Goal: Task Accomplishment & Management: Manage account settings

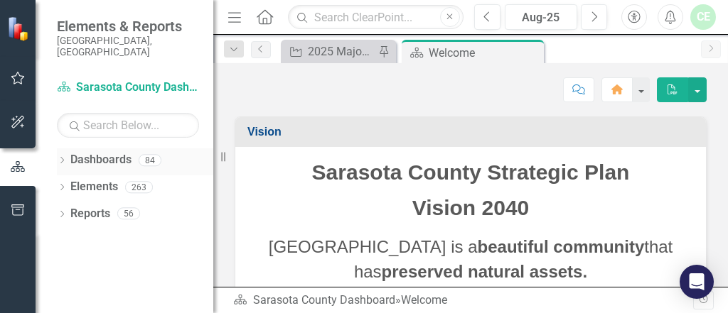
click at [66, 158] on icon "Dropdown" at bounding box center [62, 162] width 10 height 8
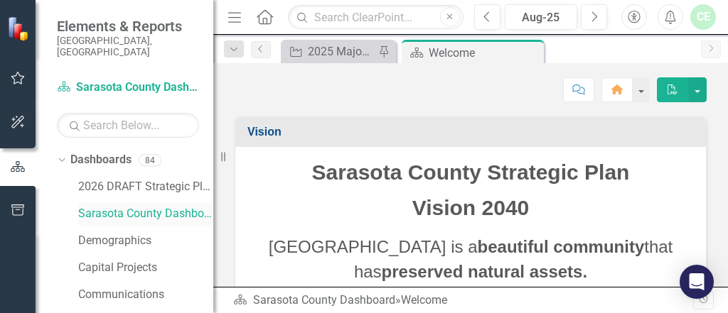
click at [141, 206] on link "Sarasota County Dashboard" at bounding box center [145, 214] width 135 height 16
click at [127, 179] on link "2026 DRAFT Strategic Plan" at bounding box center [145, 187] width 135 height 16
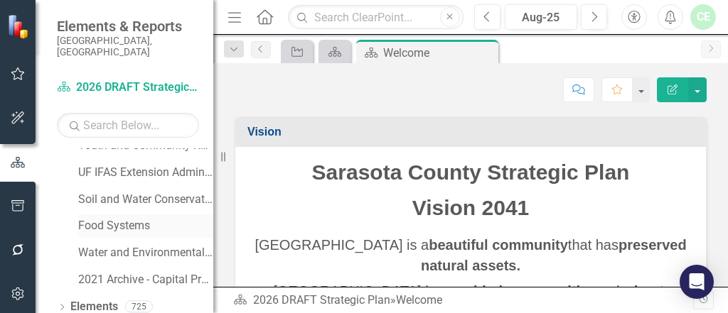
scroll to position [1141, 0]
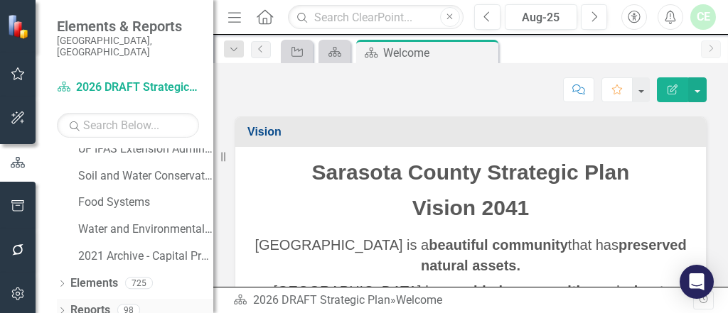
click at [65, 308] on icon "Dropdown" at bounding box center [62, 312] width 10 height 8
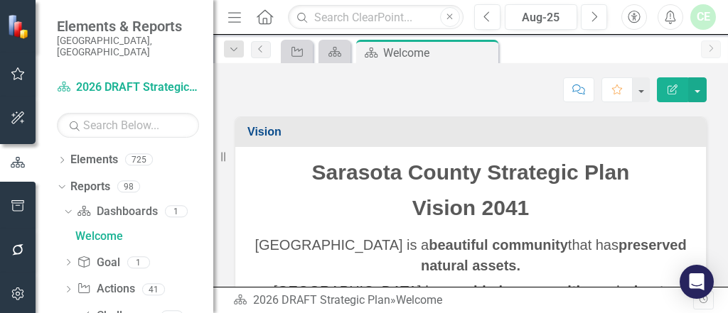
scroll to position [1319, 0]
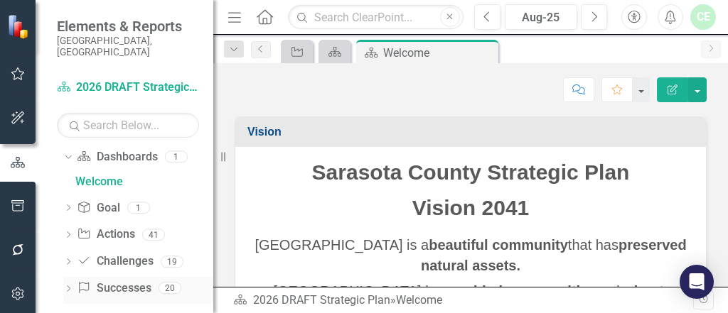
click at [70, 286] on icon at bounding box center [69, 289] width 4 height 6
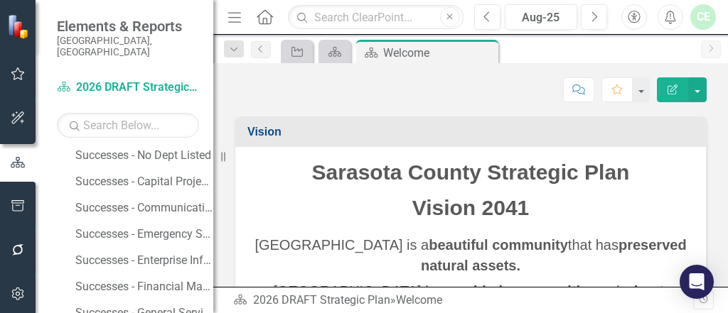
scroll to position [1394, 0]
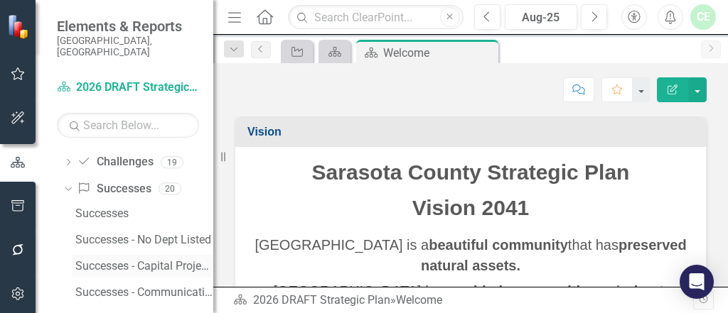
click at [151, 260] on div "Successes - Capital Projects" at bounding box center [144, 266] width 138 height 13
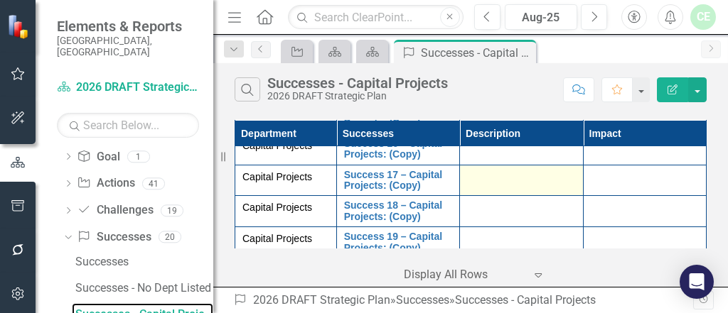
scroll to position [3259, 0]
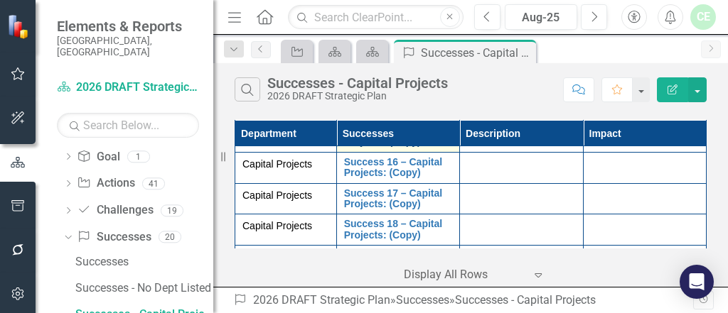
click at [369, 148] on link "Success 15 – Capital Projects: (Copy)" at bounding box center [398, 137] width 108 height 22
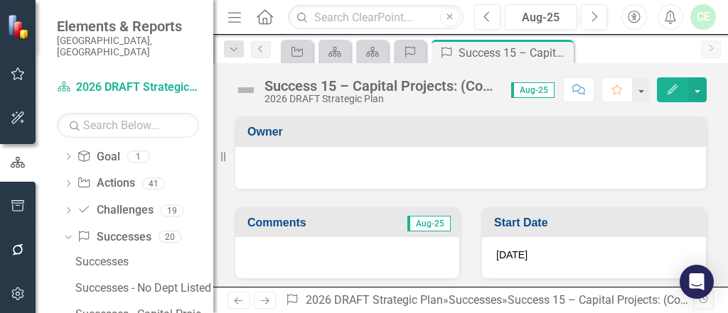
click at [314, 85] on div "Success 15 – Capital Projects: (Copy)" at bounding box center [380, 86] width 232 height 16
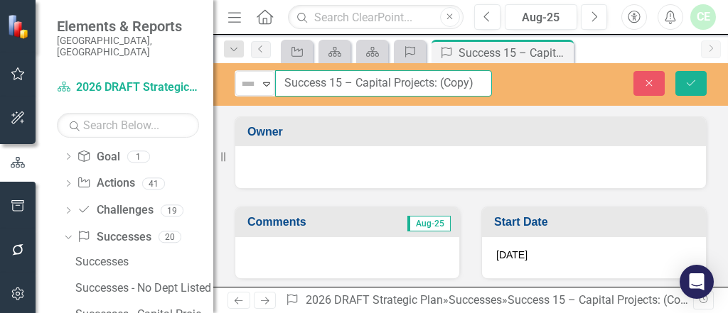
drag, startPoint x: 284, startPoint y: 80, endPoint x: 482, endPoint y: 94, distance: 198.8
click at [483, 94] on input "Success 15 – Capital Projects: (Copy)" at bounding box center [383, 83] width 217 height 26
paste input "Resurfacing Projects - 2023"
type input "Resurfacing Projects - 2023"
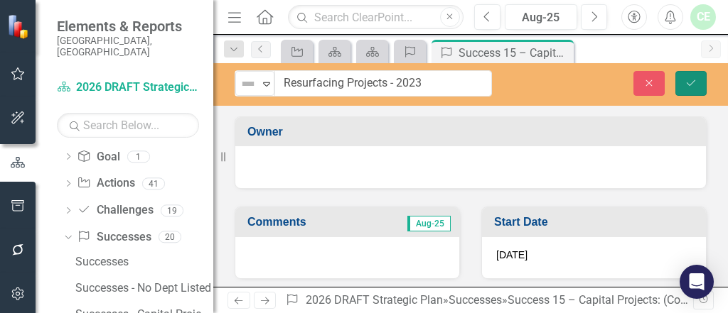
click at [691, 79] on icon "Save" at bounding box center [690, 83] width 13 height 10
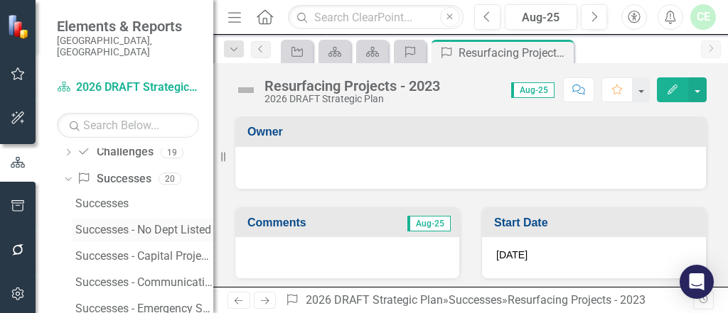
scroll to position [1422, 0]
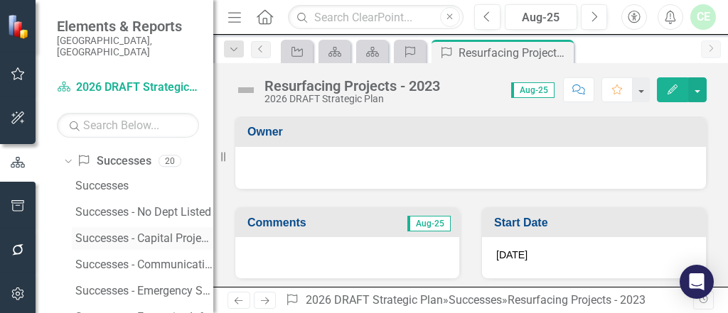
click at [114, 232] on div "Successes - Capital Projects" at bounding box center [144, 238] width 138 height 13
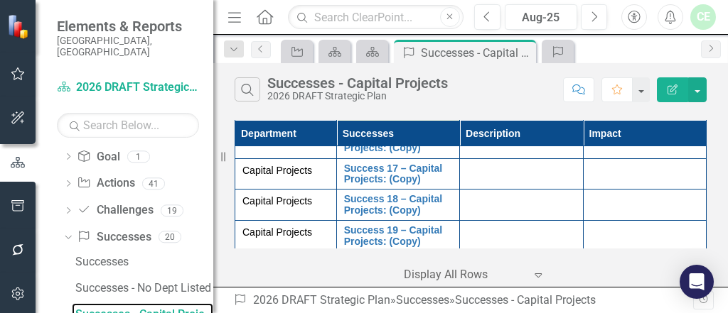
scroll to position [3259, 0]
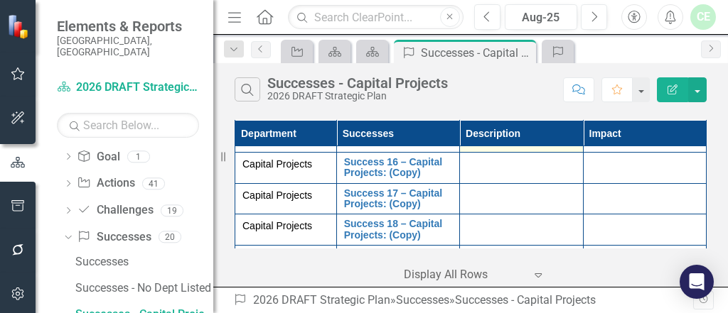
click at [484, 143] on div at bounding box center [521, 134] width 108 height 17
click at [480, 143] on div at bounding box center [521, 134] width 108 height 17
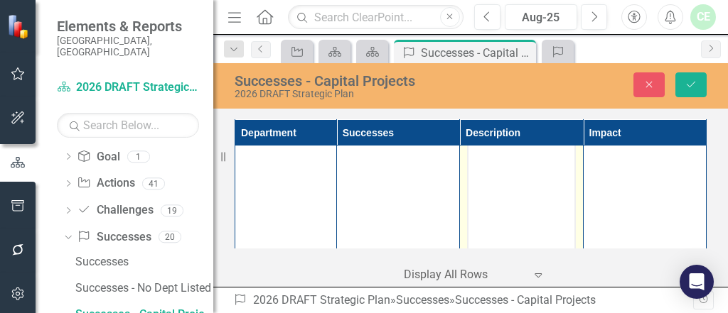
scroll to position [0, 0]
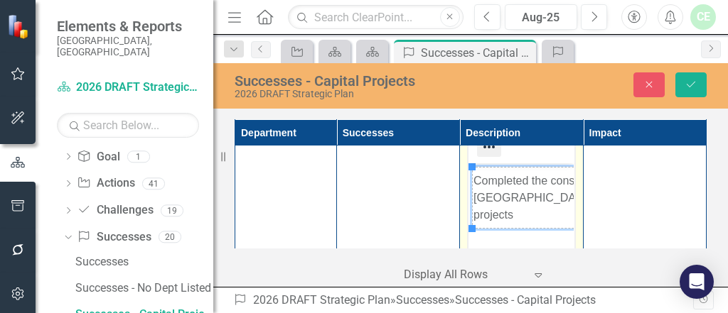
drag, startPoint x: 499, startPoint y: 237, endPoint x: 485, endPoint y: 239, distance: 13.6
click at [485, 156] on icon "Reveal or hide additional toolbar items" at bounding box center [488, 147] width 17 height 17
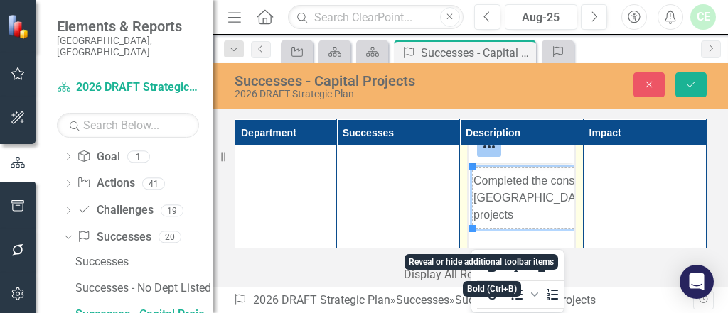
click at [541, 161] on div at bounding box center [520, 147] width 105 height 28
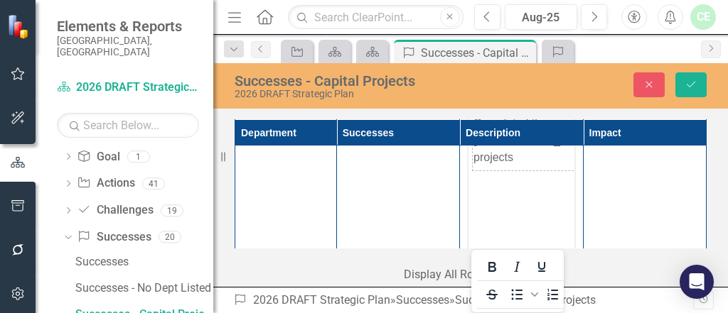
scroll to position [3335, 0]
click at [534, 120] on td "Completed the construction of [GEOGRAPHIC_DATA], [GEOGRAPHIC_DATA], and South C…" at bounding box center [616, 122] width 286 height 61
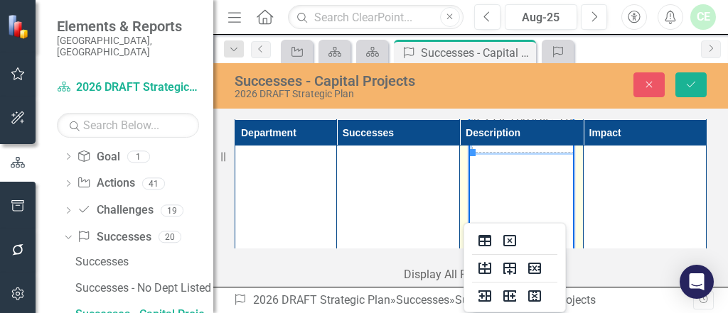
click at [516, 111] on td "Completed the construction of [GEOGRAPHIC_DATA], [GEOGRAPHIC_DATA], and South C…" at bounding box center [616, 122] width 286 height 61
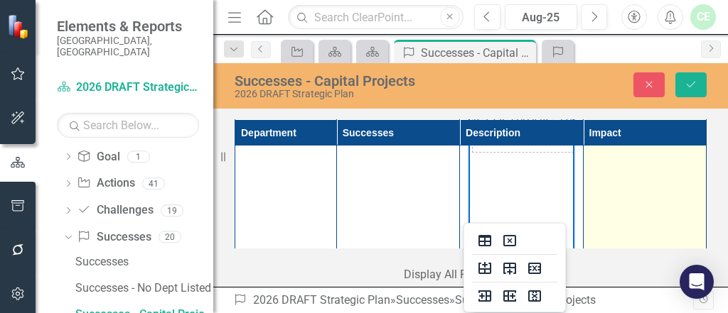
click at [637, 194] on td at bounding box center [644, 213] width 123 height 336
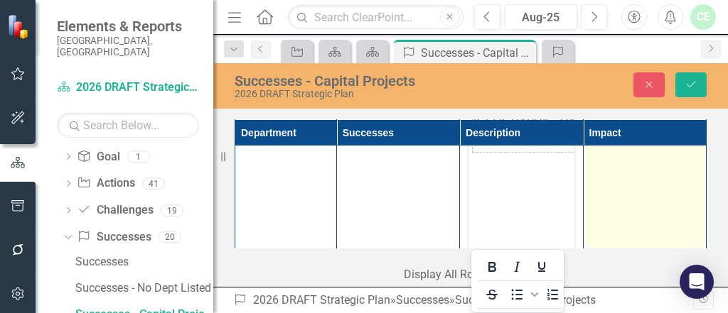
click at [615, 203] on td at bounding box center [644, 213] width 123 height 336
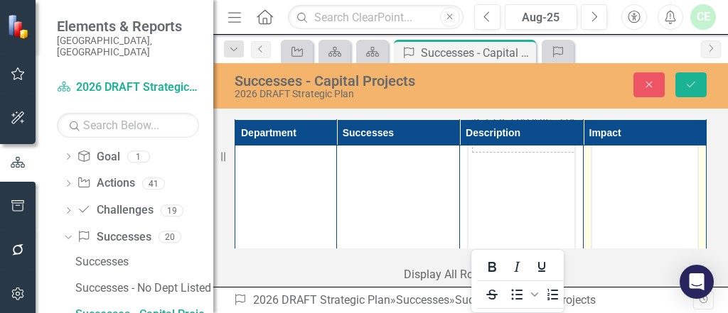
scroll to position [0, 0]
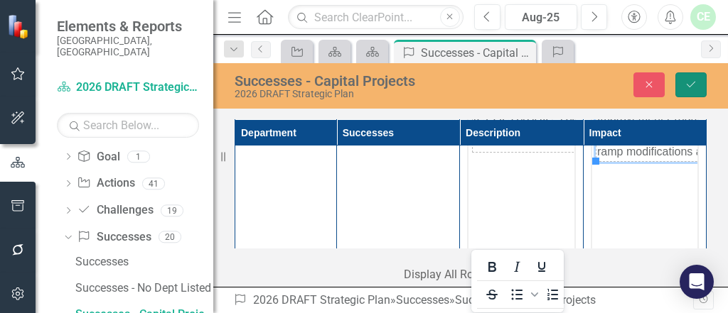
click at [689, 81] on icon "Save" at bounding box center [690, 85] width 13 height 10
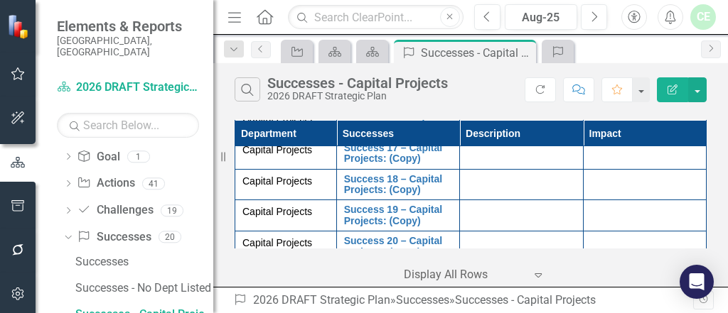
scroll to position [3335, 0]
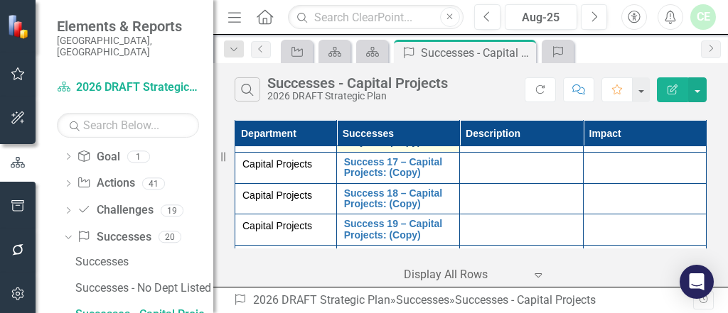
click at [398, 148] on link "Success 16 – Capital Projects: (Copy)" at bounding box center [398, 137] width 108 height 22
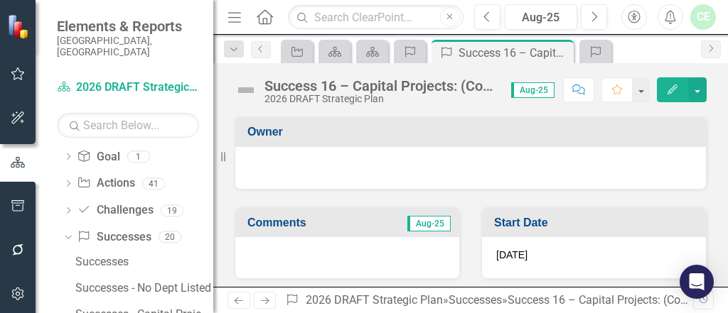
click at [277, 92] on div "Success 16 – Capital Projects: (Copy)" at bounding box center [380, 86] width 232 height 16
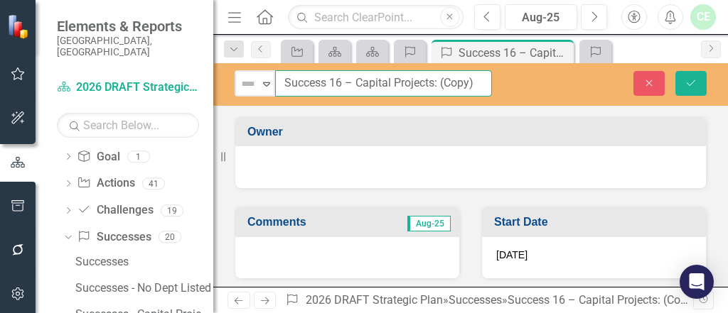
drag, startPoint x: 284, startPoint y: 79, endPoint x: 489, endPoint y: 97, distance: 206.2
click at [489, 97] on div "Not Defined Expand Success 16 – Capital Projects: (Copy) Close Save" at bounding box center [470, 84] width 515 height 43
paste input "Resurfacing Projects - 2024"
type input "Resurfacing Projects - 2024"
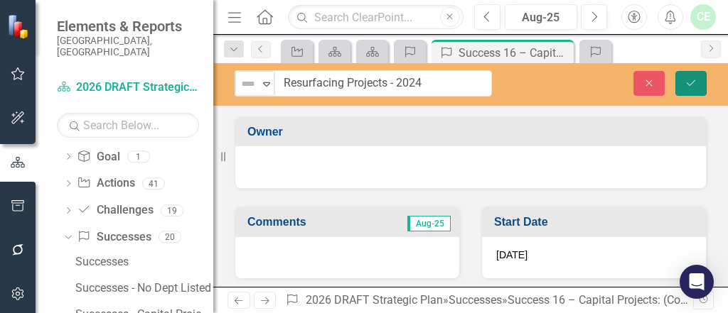
click at [694, 76] on button "Save" at bounding box center [690, 83] width 31 height 25
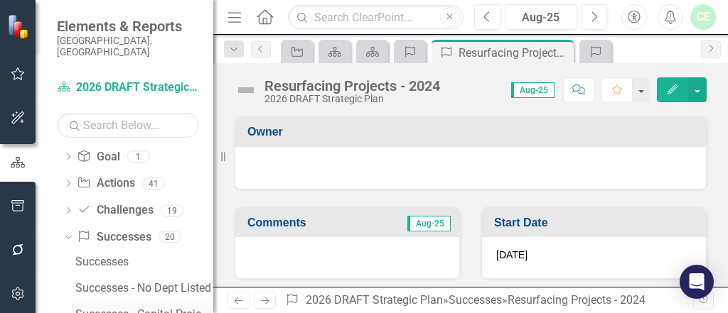
click at [131, 308] on div "Successes - Capital Projects" at bounding box center [144, 314] width 138 height 13
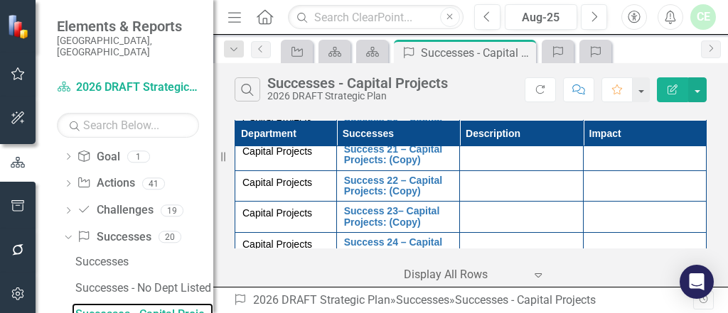
scroll to position [3372, 0]
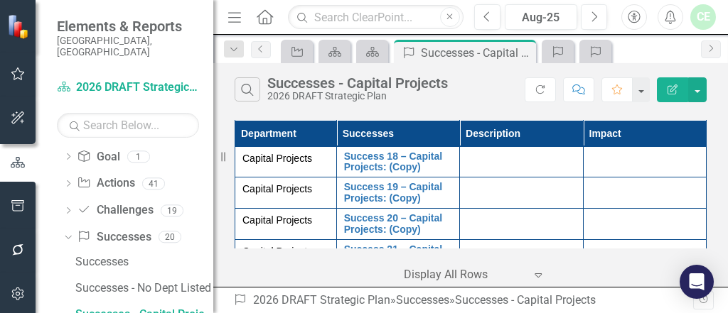
click at [499, 106] on div at bounding box center [521, 97] width 108 height 17
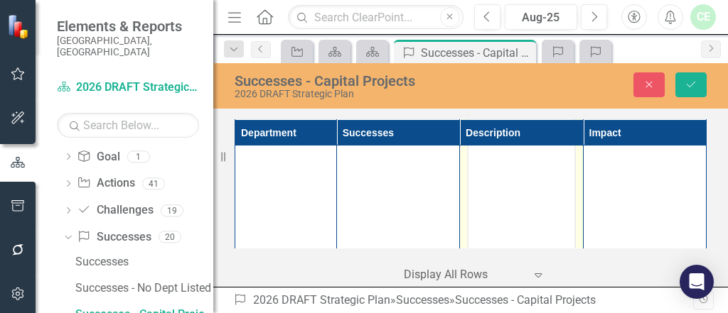
scroll to position [0, 0]
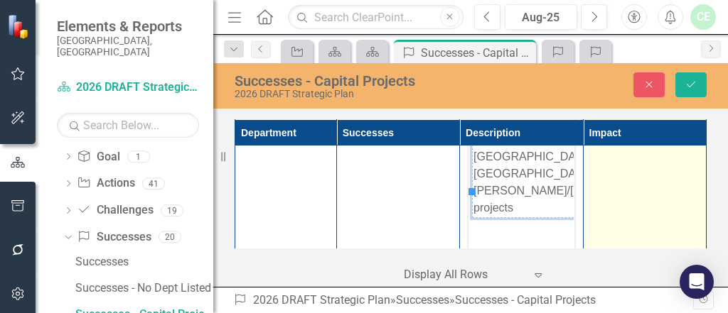
click at [591, 228] on td at bounding box center [644, 252] width 123 height 336
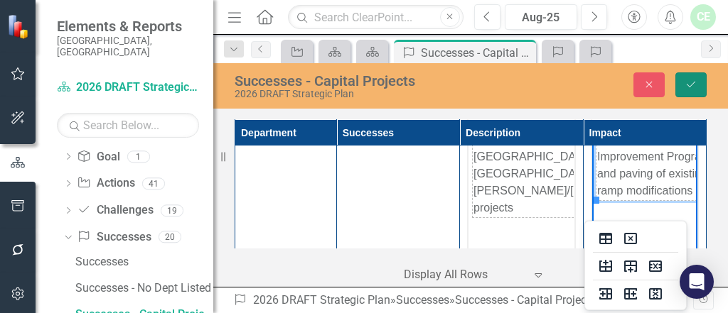
click at [694, 84] on icon "Save" at bounding box center [690, 85] width 13 height 10
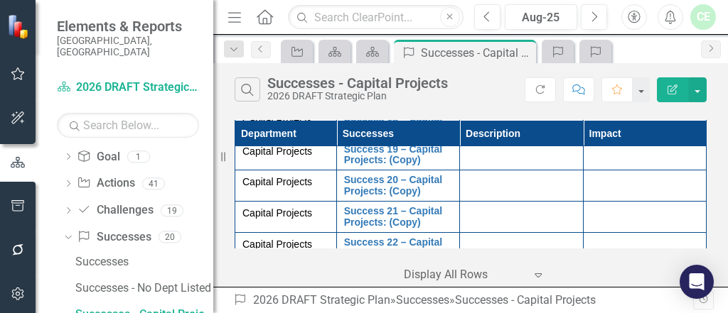
scroll to position [3402, 0]
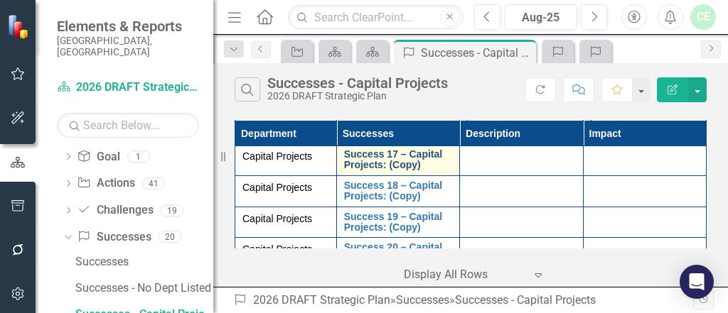
click at [407, 171] on link "Success 17 – Capital Projects: (Copy)" at bounding box center [398, 160] width 108 height 22
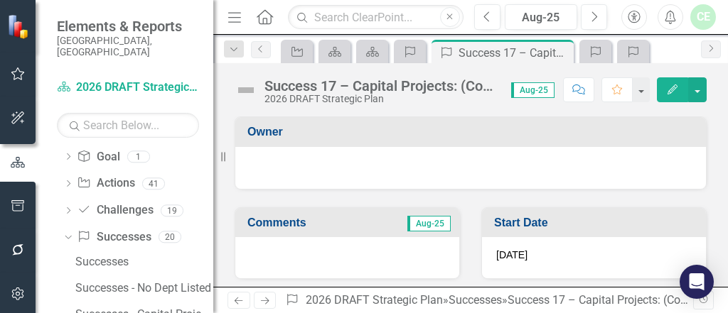
drag, startPoint x: 397, startPoint y: 237, endPoint x: 305, endPoint y: 93, distance: 170.7
click at [306, 94] on div "2026 DRAFT Strategic Plan" at bounding box center [380, 99] width 232 height 11
click at [305, 94] on div "2026 DRAFT Strategic Plan" at bounding box center [380, 99] width 232 height 11
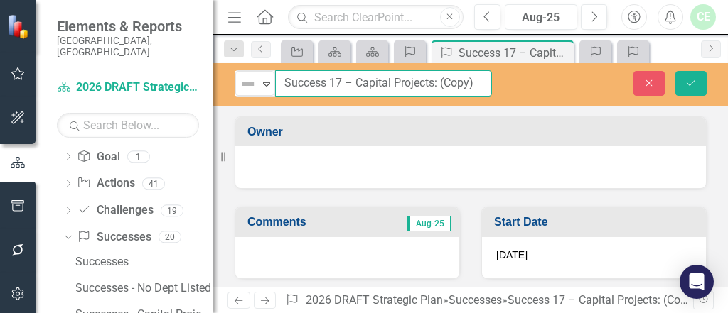
drag, startPoint x: 284, startPoint y: 82, endPoint x: 476, endPoint y: 85, distance: 191.9
click at [476, 85] on input "Success 17 – Capital Projects: (Copy)" at bounding box center [383, 83] width 217 height 26
paste input "[GEOGRAPHIC_DATA] Widening"
type input "[GEOGRAPHIC_DATA] Widening"
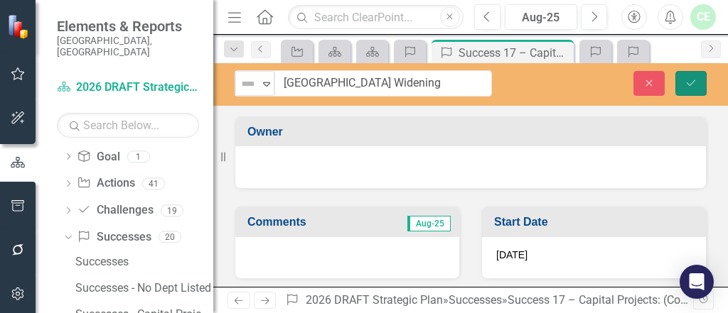
click at [685, 75] on button "Save" at bounding box center [690, 83] width 31 height 25
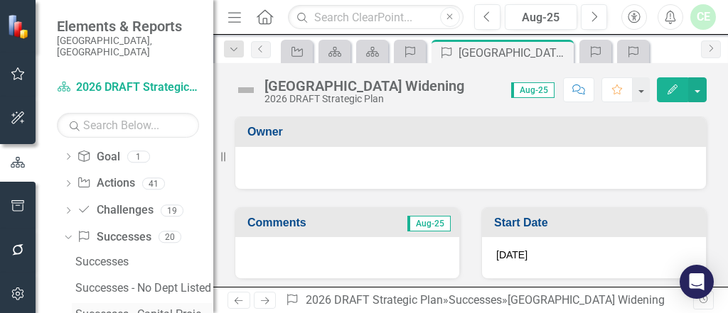
click at [99, 308] on div "Successes - Capital Projects" at bounding box center [144, 314] width 138 height 13
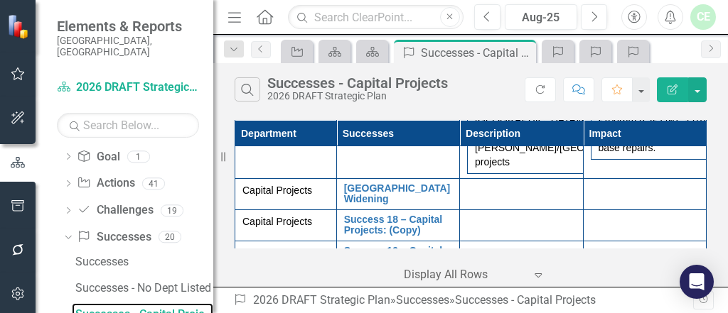
scroll to position [3447, 0]
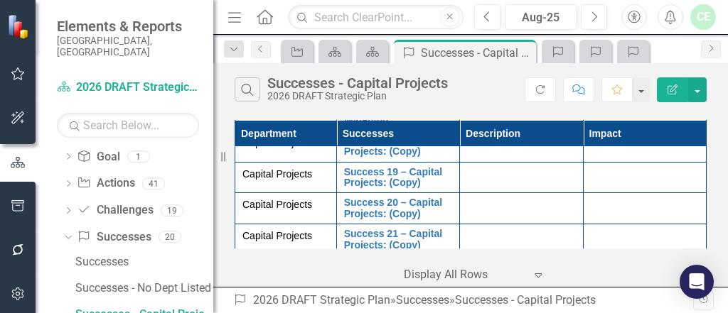
click at [491, 122] on div at bounding box center [521, 112] width 108 height 17
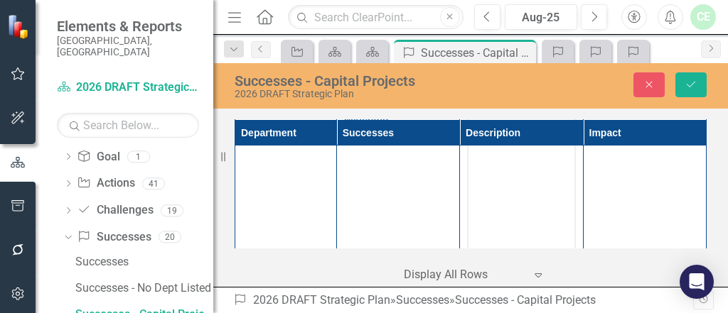
scroll to position [0, 0]
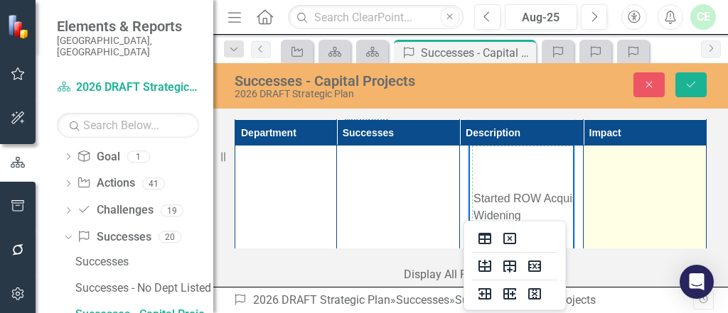
click at [605, 227] on td at bounding box center [644, 267] width 123 height 336
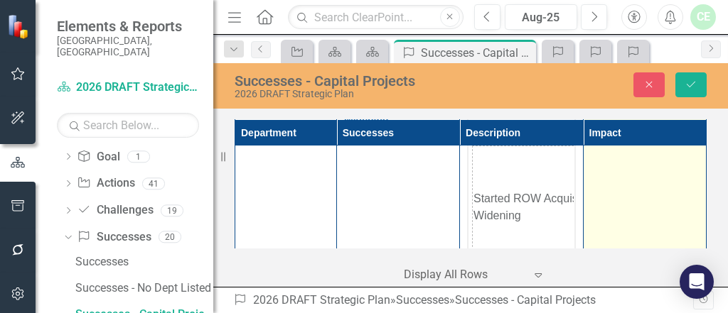
click at [606, 227] on td at bounding box center [644, 267] width 123 height 336
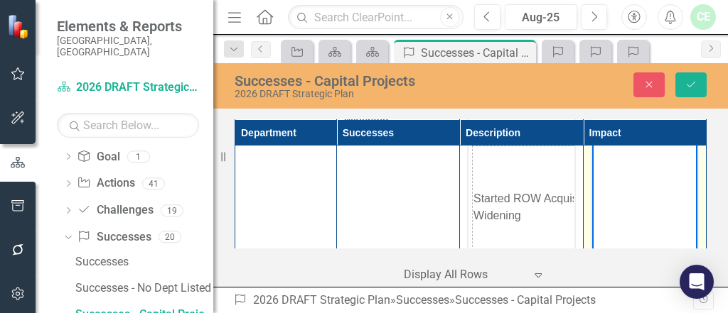
paste body "Rich Text Area. Press ALT-0 for help."
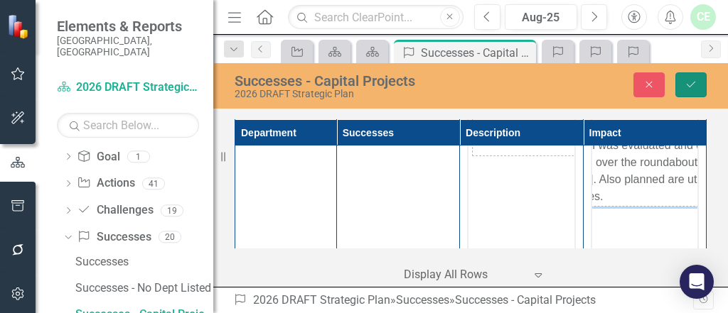
click at [690, 78] on button "Save" at bounding box center [690, 84] width 31 height 25
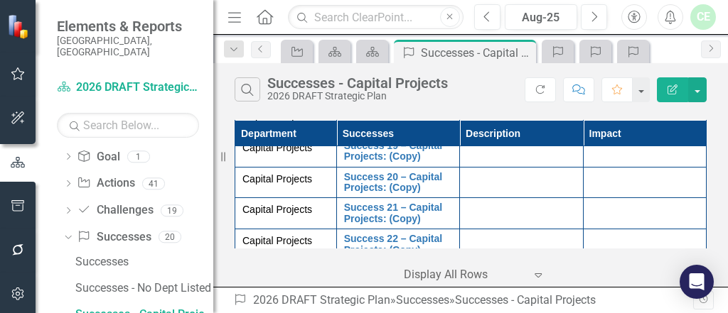
scroll to position [3543, 0]
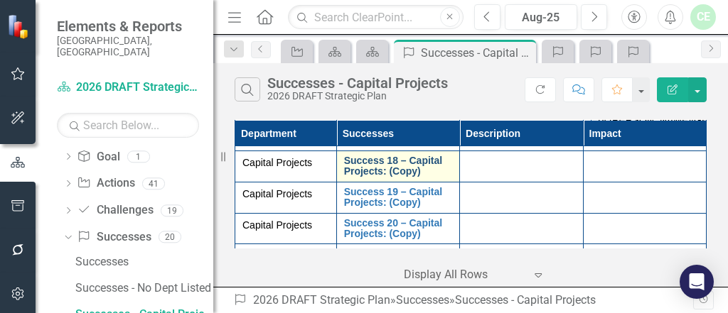
click at [385, 178] on link "Success 18 – Capital Projects: (Copy)" at bounding box center [398, 167] width 108 height 22
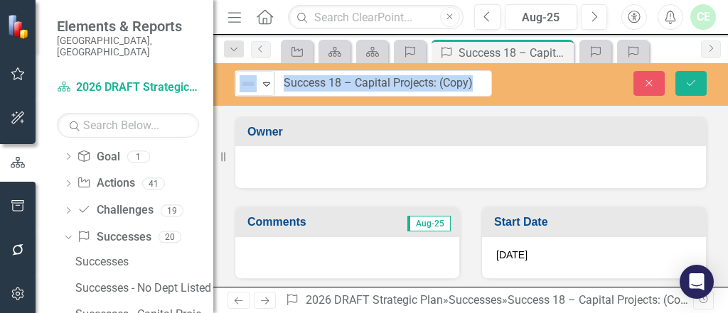
drag, startPoint x: 267, startPoint y: 83, endPoint x: 465, endPoint y: 82, distance: 198.3
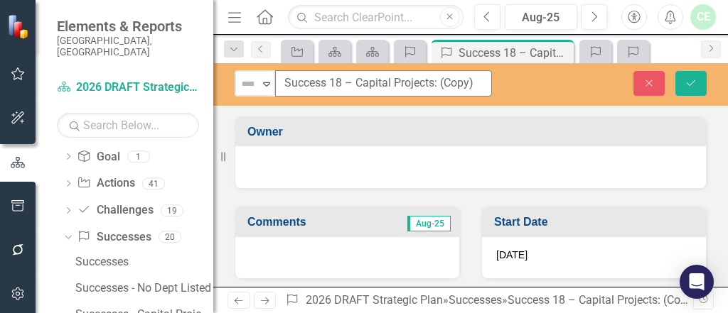
drag, startPoint x: 285, startPoint y: 80, endPoint x: 482, endPoint y: 88, distance: 197.0
click at [482, 88] on input "Success 18 – Capital Projects: (Copy)" at bounding box center [383, 83] width 217 height 26
paste input "Manasota Emergency Repair"
type input "Manasota Emergency Repair"
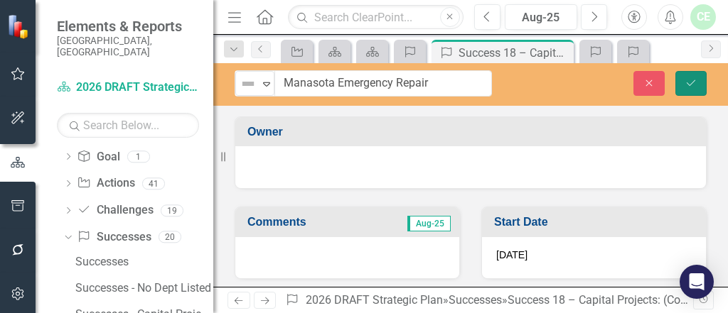
click at [689, 79] on icon "Save" at bounding box center [690, 83] width 13 height 10
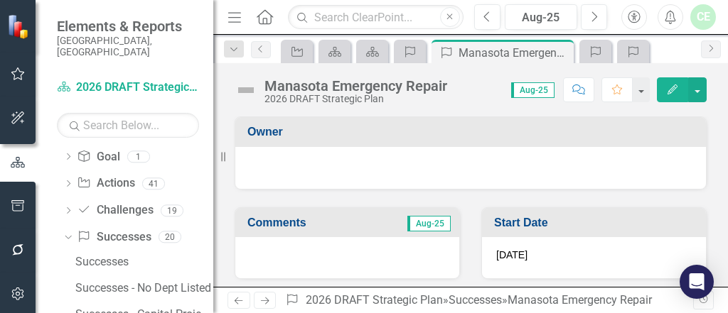
click at [328, 83] on div "Manasota Emergency Repair" at bounding box center [355, 86] width 183 height 16
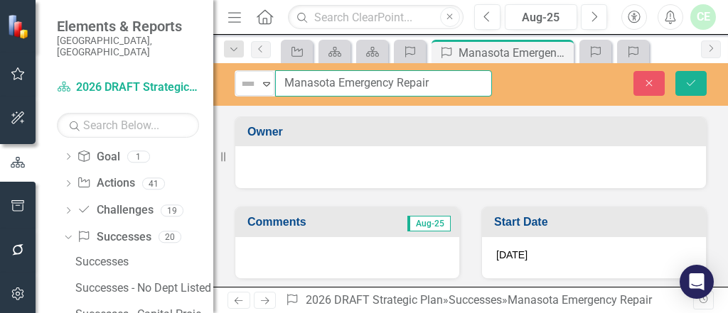
click at [335, 81] on input "Manasota Emergency Repair" at bounding box center [383, 83] width 217 height 26
type input "[GEOGRAPHIC_DATA] Emergency Repair"
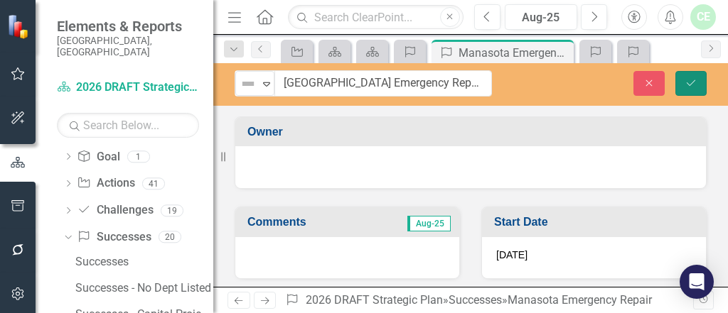
click at [691, 87] on icon "Save" at bounding box center [690, 83] width 13 height 10
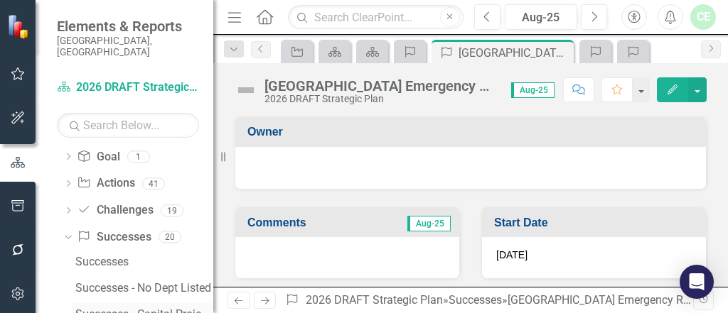
drag, startPoint x: 116, startPoint y: 301, endPoint x: 132, endPoint y: 293, distance: 18.4
click at [116, 308] on div "Successes - Capital Projects" at bounding box center [144, 314] width 138 height 13
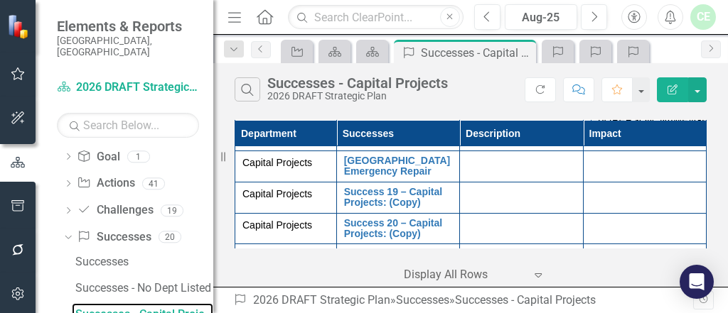
scroll to position [3578, 0]
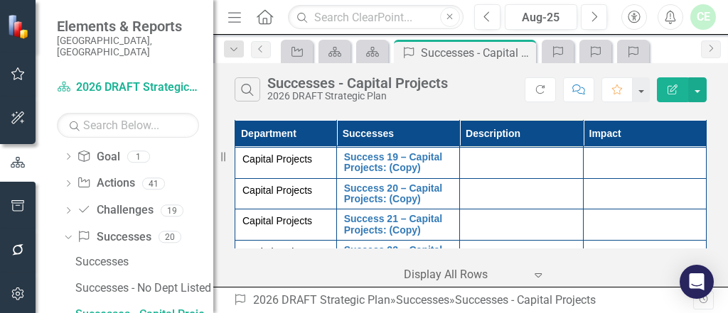
click at [522, 138] on div at bounding box center [521, 129] width 108 height 17
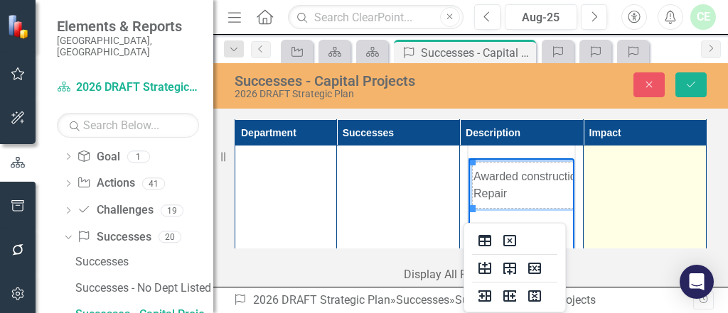
scroll to position [3653, 0]
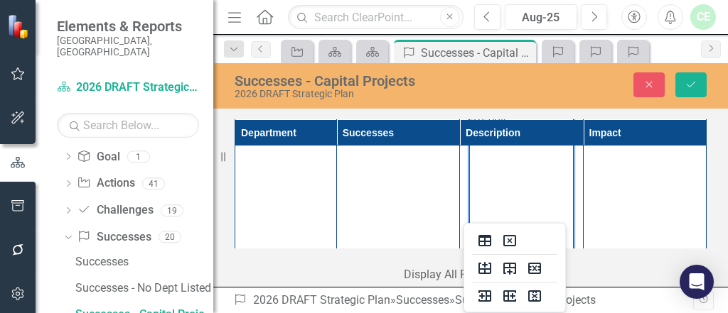
click at [509, 109] on td "Awarded construction contract of Manasota Emergency Repair" at bounding box center [616, 110] width 286 height 46
click at [516, 114] on td "Awarded construction contract of Manasota Emergency Repair" at bounding box center [616, 110] width 286 height 46
click at [517, 113] on td "Awarded construction contract of Manasota Emergency Repair" at bounding box center [616, 110] width 286 height 46
click at [522, 102] on td "Awarded construction contract of Manasota Emergency Repair" at bounding box center [616, 110] width 286 height 46
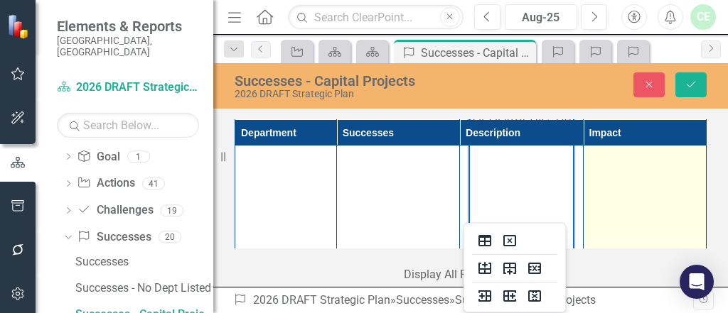
click at [625, 178] on td at bounding box center [644, 209] width 123 height 336
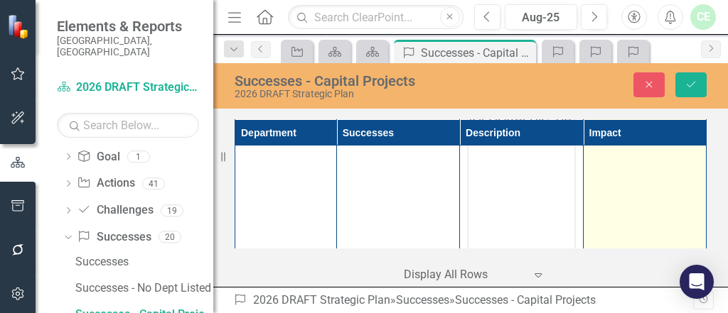
click at [625, 178] on td at bounding box center [644, 209] width 123 height 336
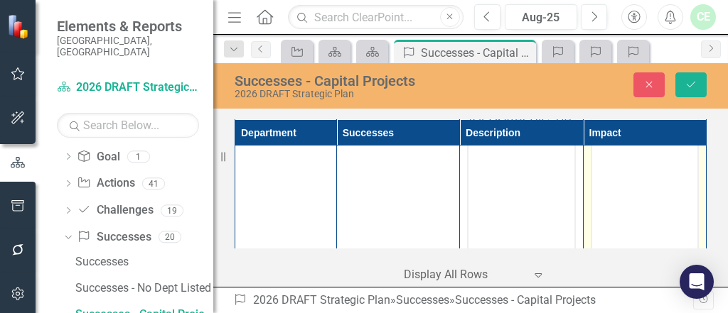
scroll to position [0, 0]
click at [696, 80] on icon "Save" at bounding box center [690, 85] width 13 height 10
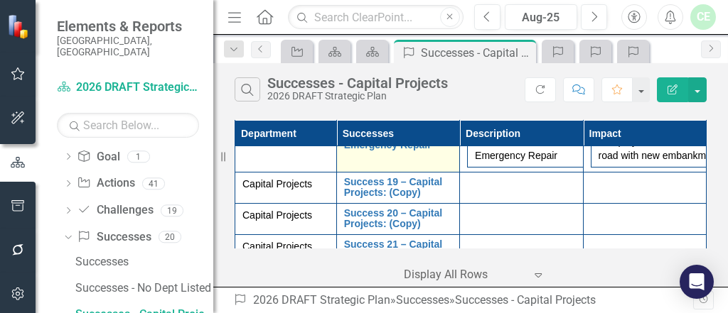
scroll to position [3645, 0]
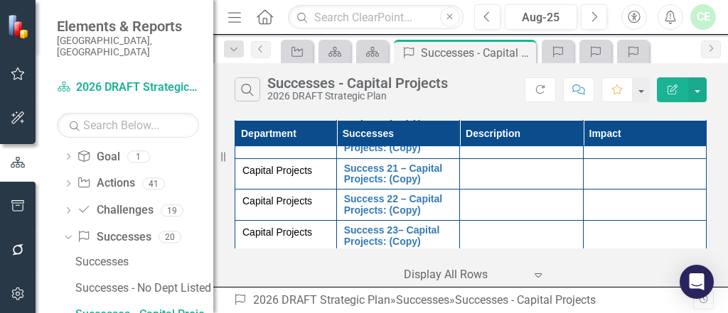
click at [382, 123] on link "Success 19 – Capital Projects: (Copy)" at bounding box center [398, 112] width 108 height 22
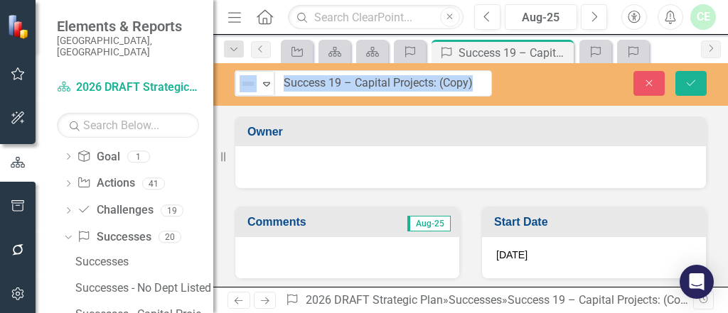
drag, startPoint x: 268, startPoint y: 86, endPoint x: 375, endPoint y: 87, distance: 107.3
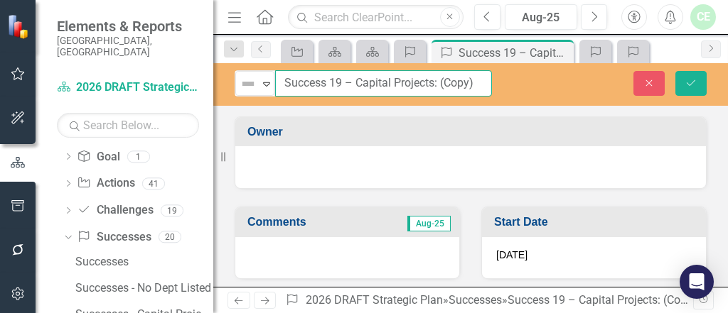
click at [299, 90] on input "Success 19 – Capital Projects: (Copy)" at bounding box center [383, 83] width 217 height 26
drag, startPoint x: 286, startPoint y: 83, endPoint x: 476, endPoint y: 92, distance: 190.7
click at [476, 92] on input "Success 19 – Capital Projects: (Copy)" at bounding box center [383, 83] width 217 height 26
paste input "tarted construction of Apex Rd and Palmer Blvd Roundabout"
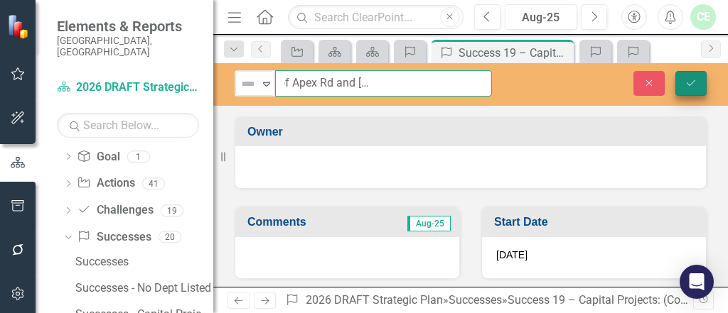
type input "Started construction of Apex Rd and [PERSON_NAME][GEOGRAPHIC_DATA]"
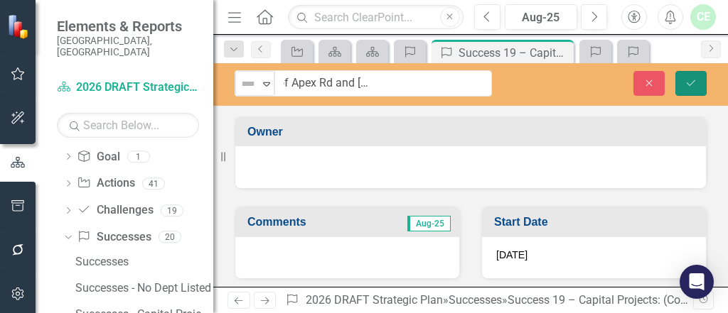
click at [685, 81] on icon "Save" at bounding box center [690, 83] width 13 height 10
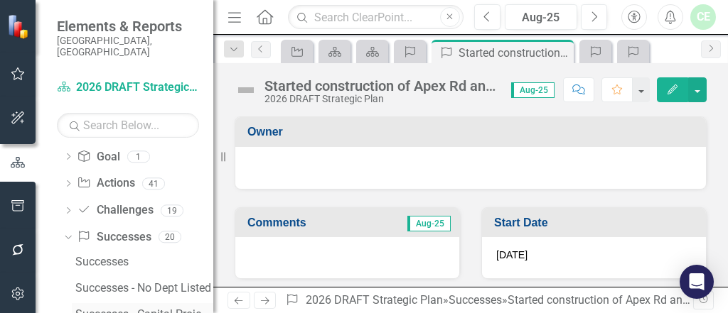
click at [92, 308] on div "Successes - Capital Projects" at bounding box center [144, 314] width 138 height 13
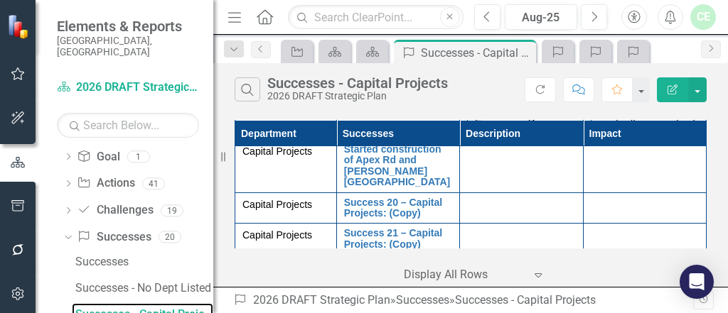
scroll to position [3613, 0]
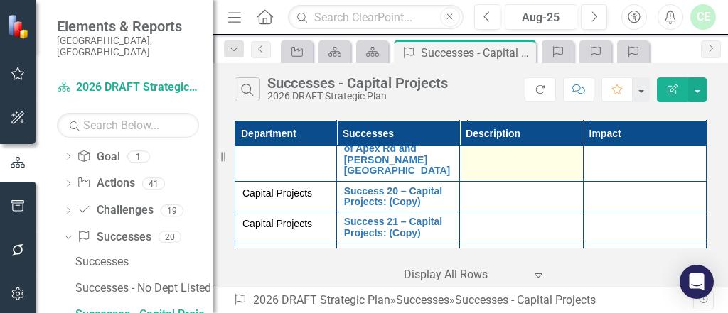
click at [494, 182] on td at bounding box center [521, 155] width 123 height 53
click at [475, 182] on td at bounding box center [521, 155] width 123 height 53
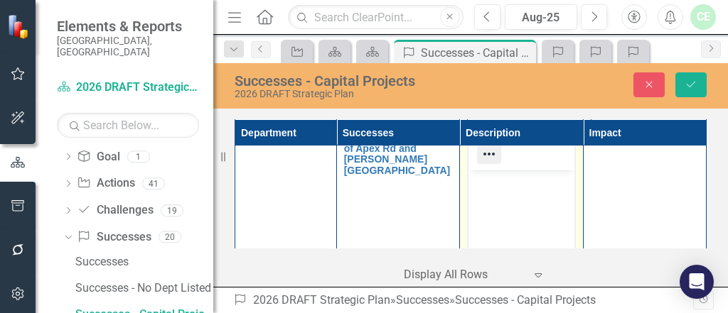
scroll to position [0, 0]
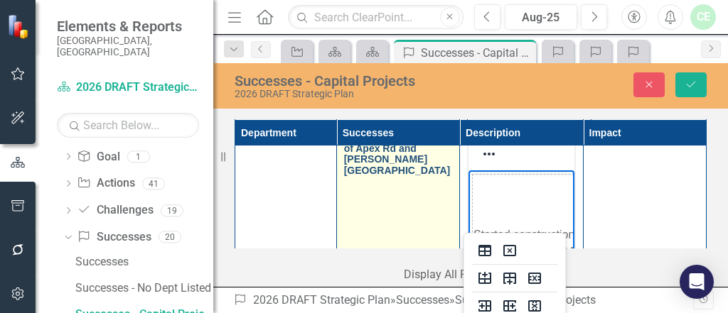
click at [384, 176] on link "Started construction of Apex Rd and [PERSON_NAME][GEOGRAPHIC_DATA]" at bounding box center [398, 154] width 108 height 44
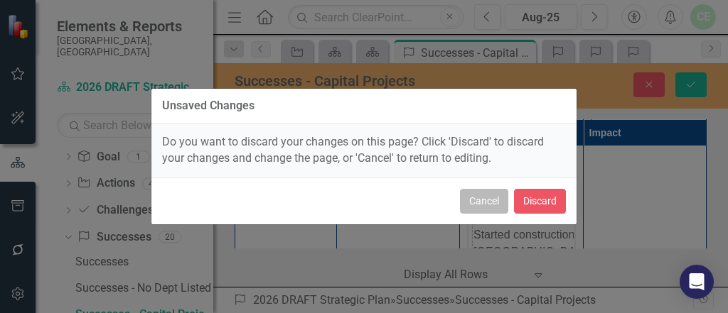
click at [498, 203] on button "Cancel" at bounding box center [484, 201] width 48 height 25
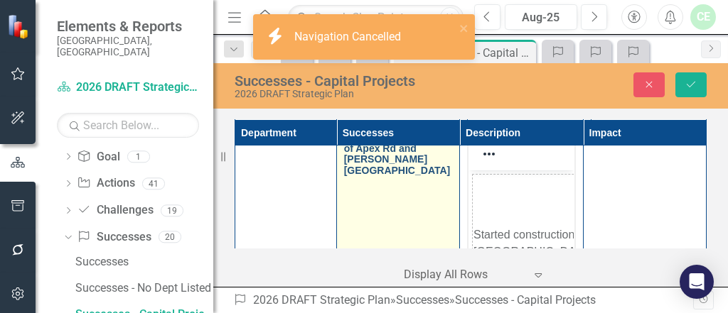
click at [404, 176] on link "Started construction of Apex Rd and [PERSON_NAME][GEOGRAPHIC_DATA]" at bounding box center [398, 154] width 108 height 44
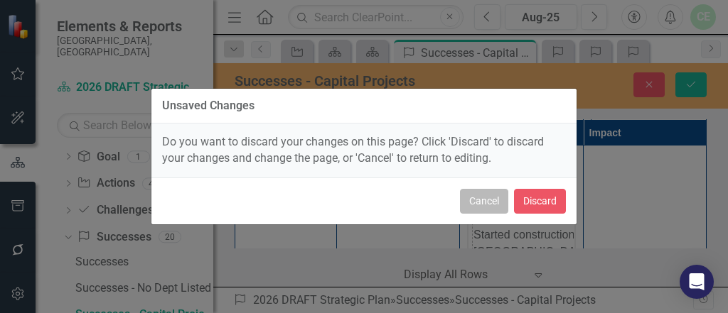
click at [488, 200] on button "Cancel" at bounding box center [484, 201] width 48 height 25
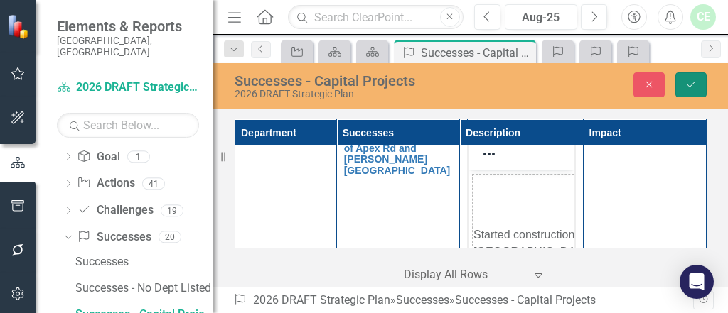
click at [706, 87] on button "Save" at bounding box center [690, 84] width 31 height 25
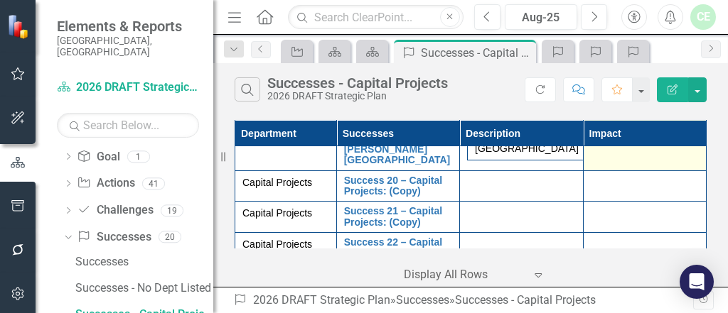
scroll to position [3639, 0]
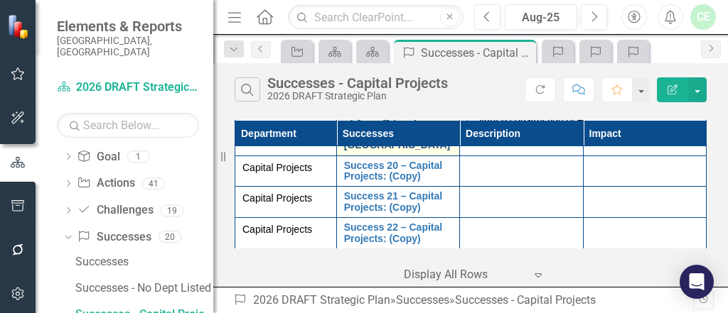
click at [388, 151] on link "Started construction of Apex Rd and [PERSON_NAME][GEOGRAPHIC_DATA]" at bounding box center [398, 129] width 108 height 44
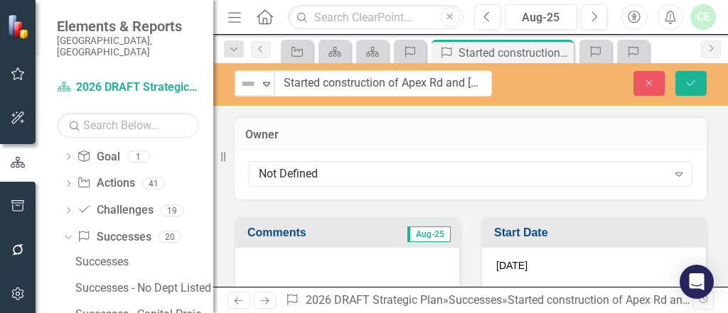
drag, startPoint x: 266, startPoint y: 78, endPoint x: 370, endPoint y: 83, distance: 103.9
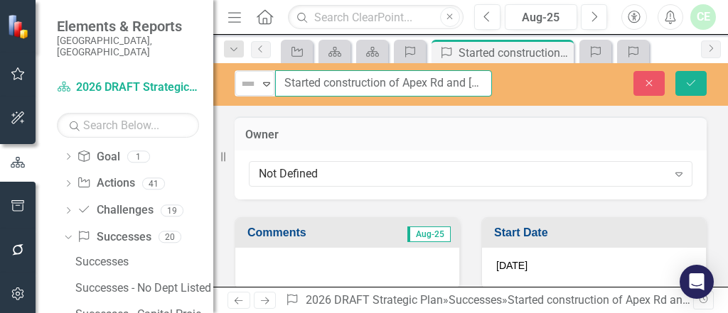
drag, startPoint x: 284, startPoint y: 81, endPoint x: 400, endPoint y: 83, distance: 115.9
click at [400, 83] on input "Started construction of Apex Rd and [PERSON_NAME][GEOGRAPHIC_DATA]" at bounding box center [383, 83] width 217 height 26
type input "Apex Rd and [PERSON_NAME] Blvd Roundabout"
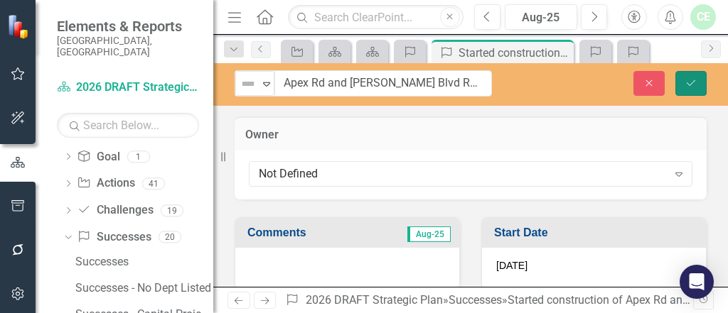
click at [691, 80] on icon "Save" at bounding box center [690, 83] width 13 height 10
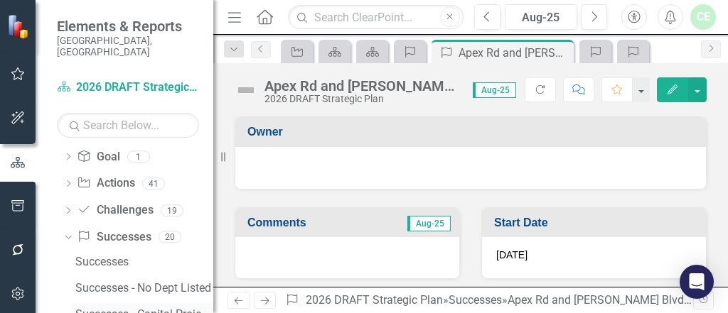
click at [159, 308] on div "Successes - Capital Projects" at bounding box center [144, 314] width 138 height 13
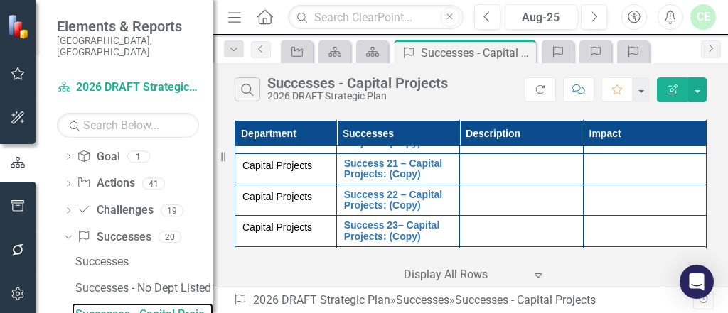
scroll to position [3619, 0]
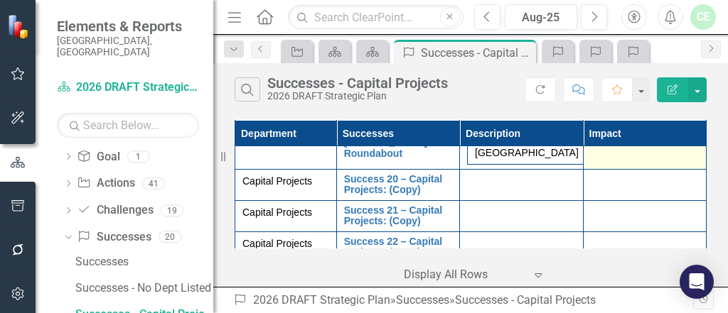
click at [641, 170] on td at bounding box center [644, 146] width 123 height 48
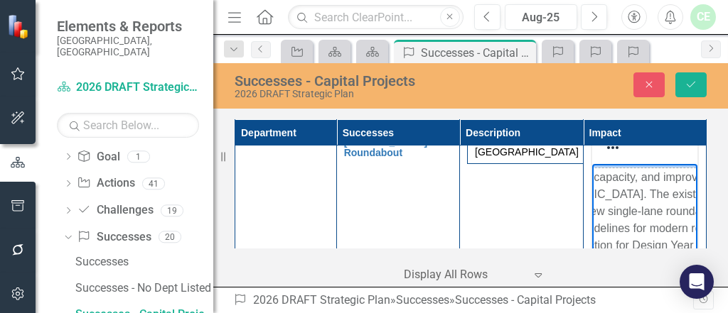
scroll to position [3737, 0]
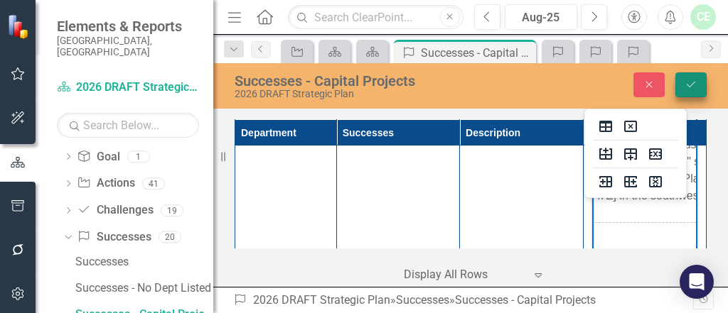
click at [688, 87] on icon "Save" at bounding box center [690, 85] width 13 height 10
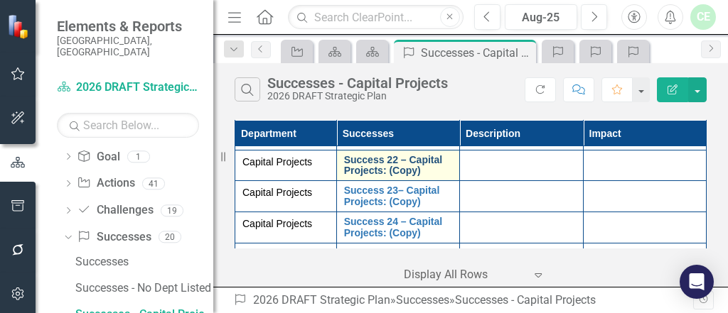
scroll to position [3725, 0]
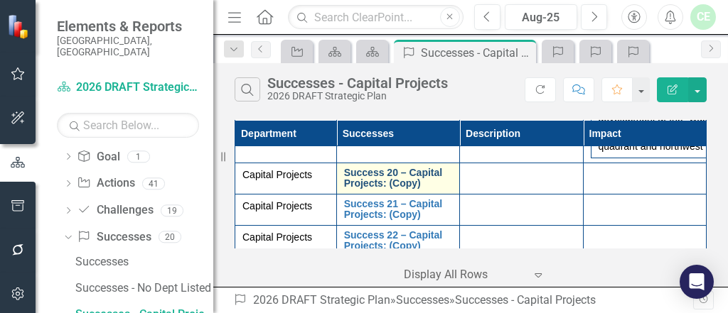
click at [389, 190] on link "Success 20 – Capital Projects: (Copy)" at bounding box center [398, 179] width 108 height 22
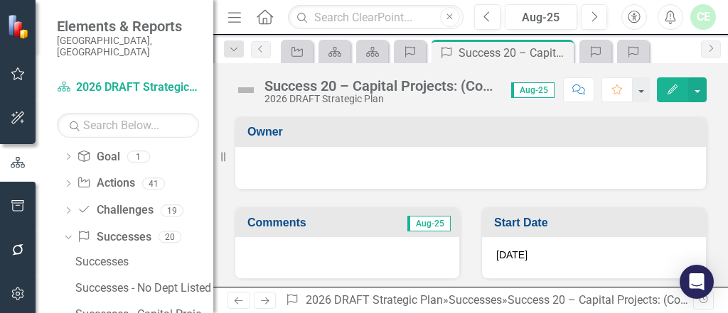
click at [268, 92] on div "Success 20 – Capital Projects: (Copy)" at bounding box center [380, 86] width 232 height 16
click at [266, 84] on div "Success 20 – Capital Projects: (Copy)" at bounding box center [380, 86] width 232 height 16
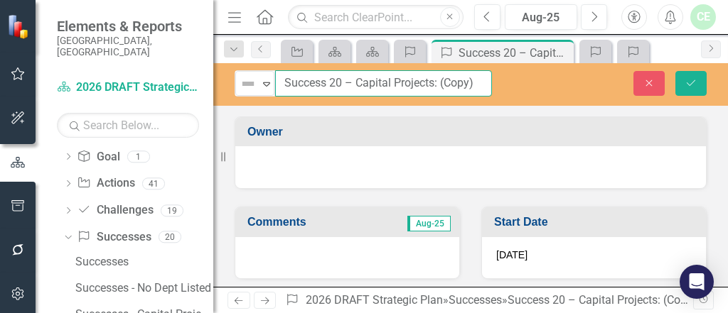
drag, startPoint x: 284, startPoint y: 80, endPoint x: 480, endPoint y: 100, distance: 197.2
click at [480, 100] on div "Not Defined Expand Success 20 – Capital Projects: (Copy) Close Save" at bounding box center [470, 84] width 515 height 43
paste input "Desoto Sidewalks Ph 2"
type input "Desoto Sidewalks Ph 2"
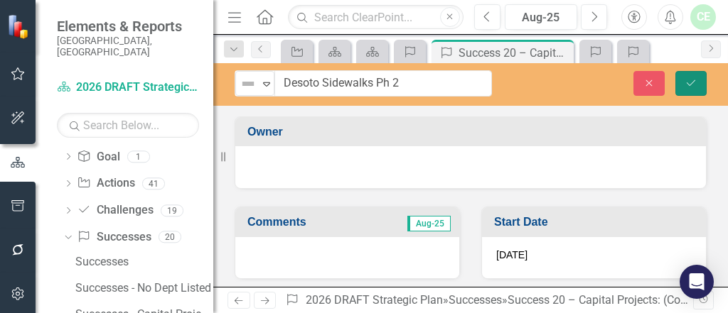
drag, startPoint x: 679, startPoint y: 90, endPoint x: 657, endPoint y: 95, distance: 22.8
click at [679, 88] on button "Save" at bounding box center [690, 83] width 31 height 25
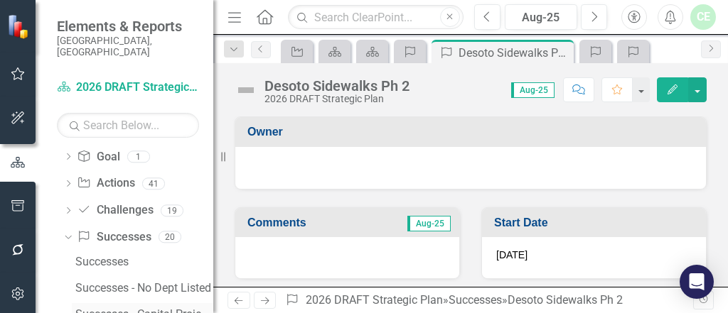
click at [115, 308] on div "Successes - Capital Projects" at bounding box center [144, 314] width 138 height 13
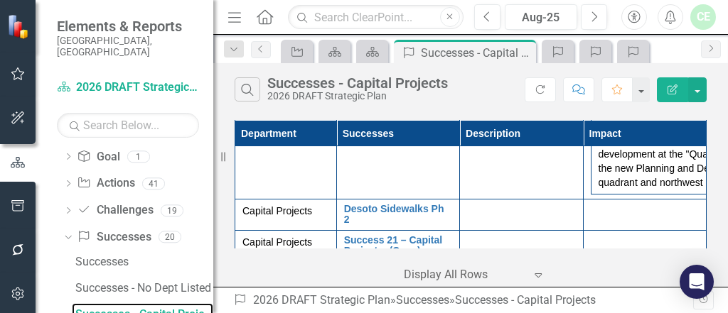
scroll to position [3725, 0]
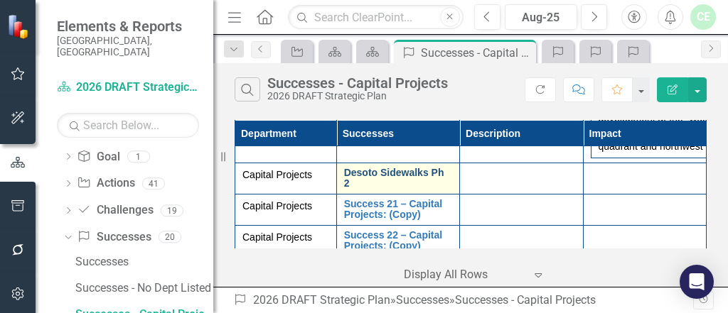
click at [391, 190] on link "Desoto Sidewalks Ph 2" at bounding box center [398, 179] width 108 height 22
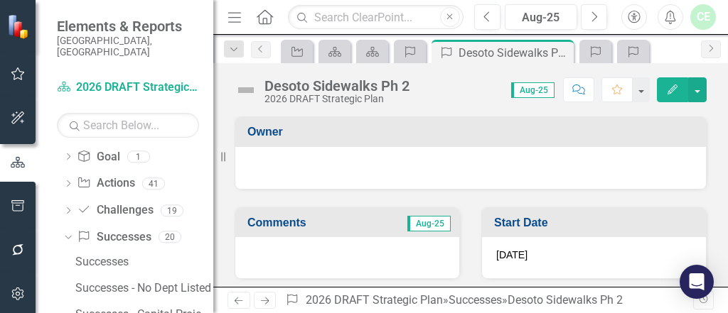
click at [384, 84] on div "Desoto Sidewalks Ph 2" at bounding box center [336, 86] width 145 height 16
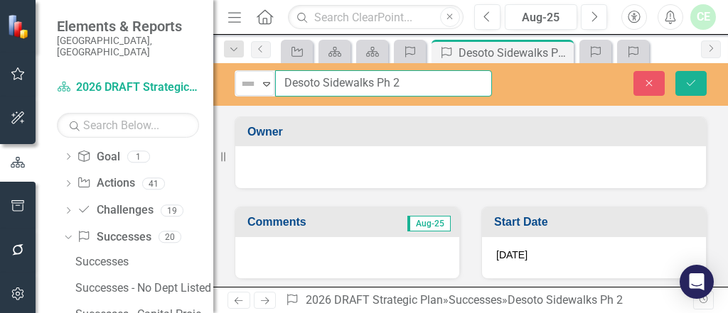
click at [387, 84] on input "Desoto Sidewalks Ph 2" at bounding box center [383, 83] width 217 height 26
type input "Desoto Sidewalks Phase 2"
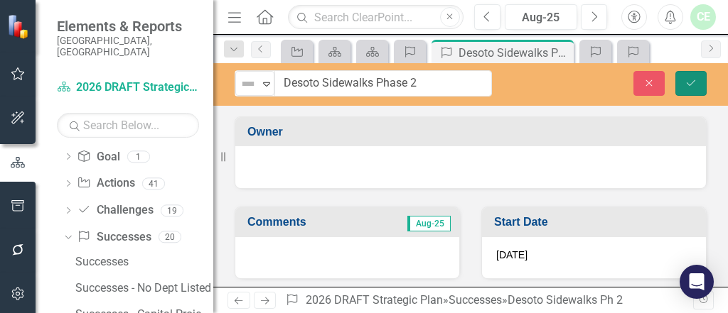
click at [694, 82] on icon "Save" at bounding box center [690, 83] width 13 height 10
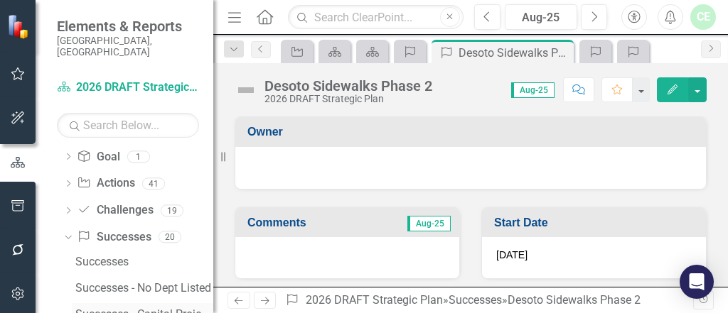
click at [99, 308] on div "Successes - Capital Projects" at bounding box center [144, 314] width 138 height 13
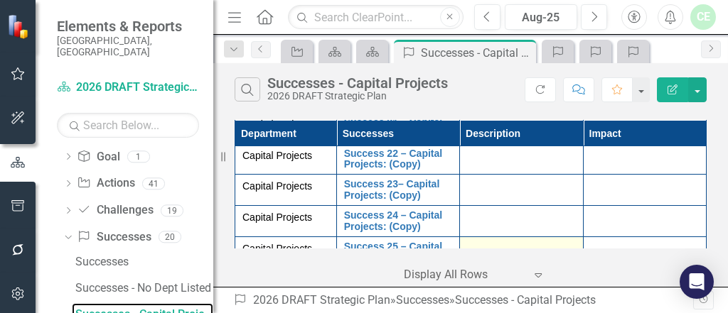
scroll to position [3793, 0]
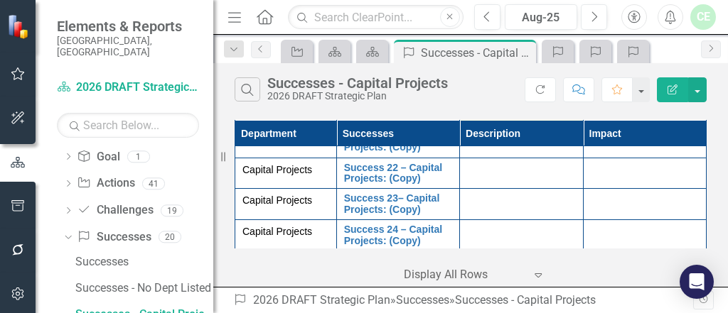
click at [474, 117] on div at bounding box center [521, 108] width 108 height 17
click at [480, 127] on td at bounding box center [521, 111] width 123 height 31
click at [479, 127] on td at bounding box center [521, 111] width 123 height 31
click at [477, 117] on div at bounding box center [521, 108] width 108 height 17
click at [478, 117] on div at bounding box center [521, 108] width 108 height 17
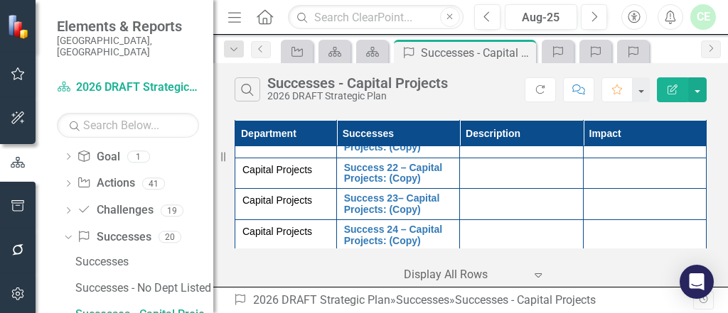
click at [478, 117] on div at bounding box center [521, 108] width 108 height 17
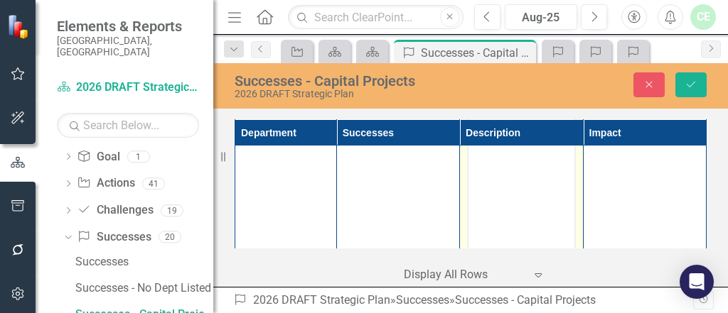
scroll to position [0, 0]
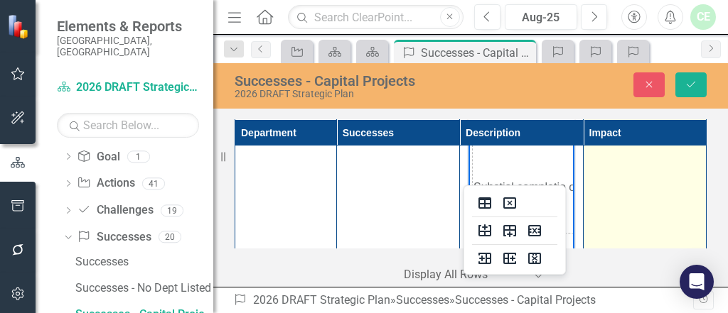
click at [590, 217] on td at bounding box center [644, 263] width 123 height 336
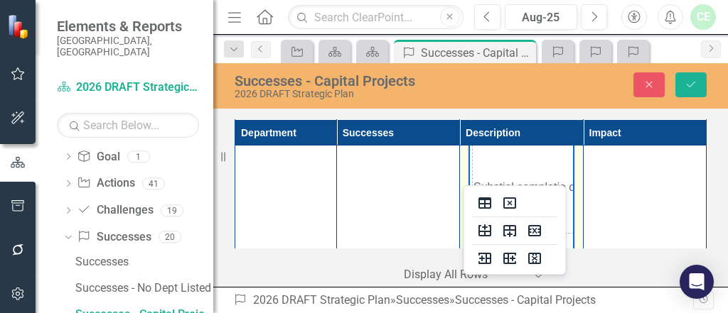
click at [474, 185] on td "Substial completio of Desoto Sidewalk Ph 2" at bounding box center [616, 188] width 286 height 92
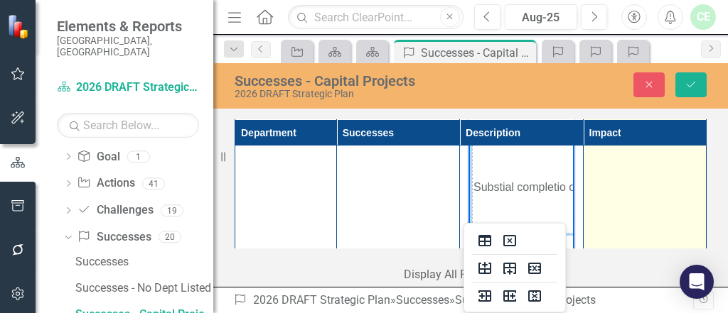
click at [616, 239] on td at bounding box center [644, 263] width 123 height 336
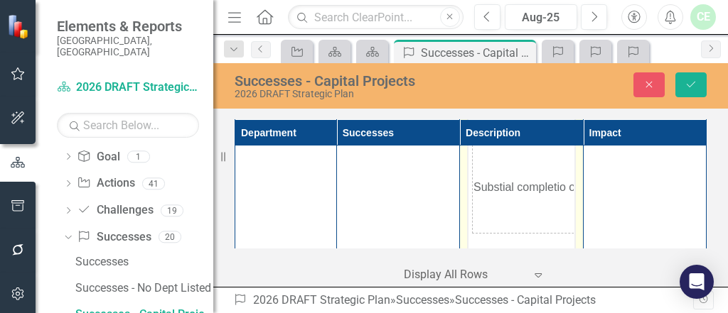
click at [509, 193] on td "Substial completio of Desoto Sidewalk Ph 2" at bounding box center [616, 188] width 286 height 92
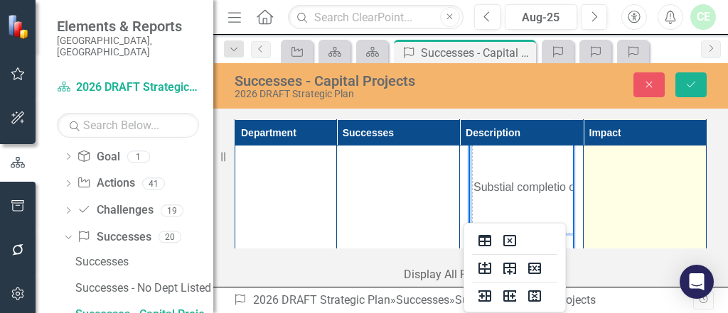
scroll to position [3868, 0]
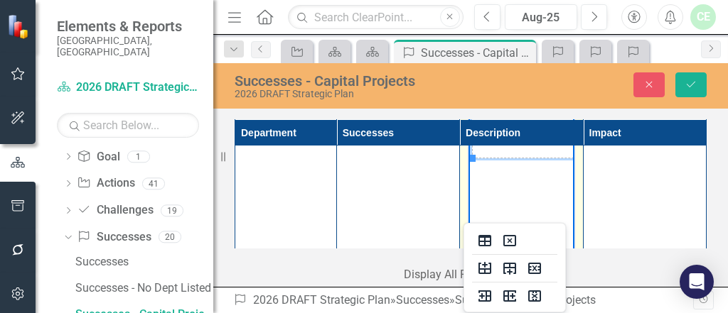
click at [475, 112] on td "Substantial completio of Desoto Sidewalk Ph 2" at bounding box center [616, 113] width 286 height 92
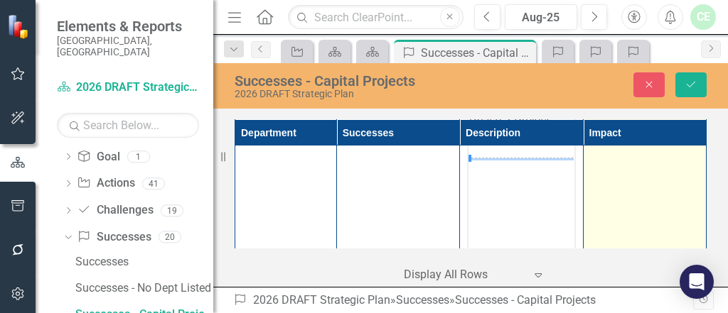
click at [603, 223] on td at bounding box center [644, 188] width 123 height 336
click at [603, 227] on td at bounding box center [644, 188] width 123 height 336
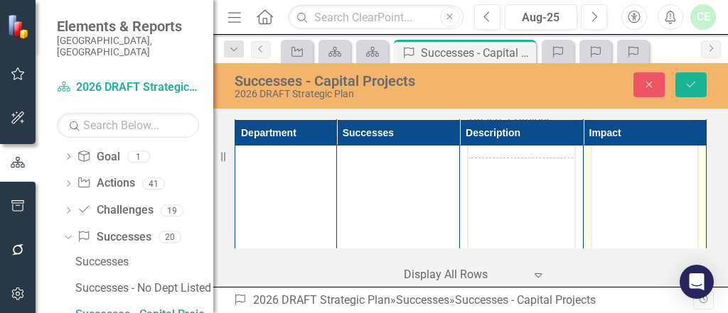
scroll to position [0, 0]
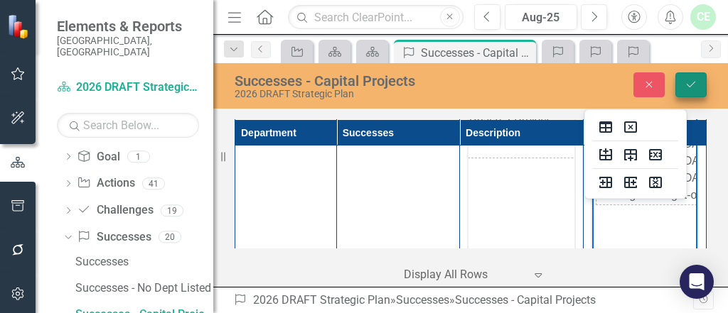
click at [679, 77] on button "Save" at bounding box center [690, 84] width 31 height 25
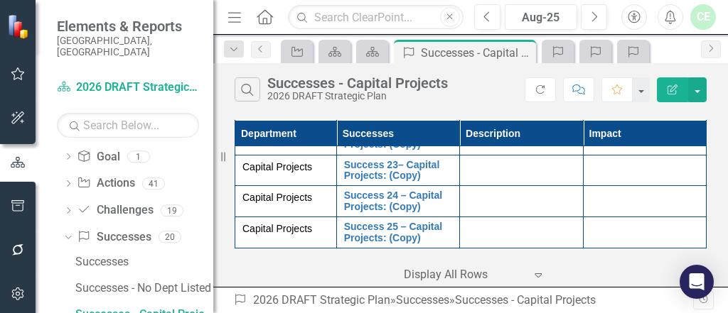
scroll to position [3843, 0]
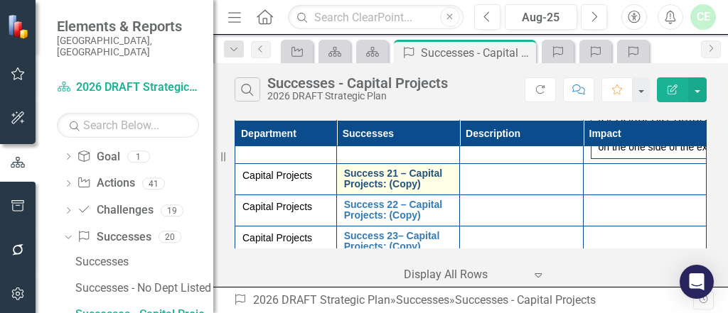
click at [384, 190] on link "Success 21 – Capital Projects: (Copy)" at bounding box center [398, 179] width 108 height 22
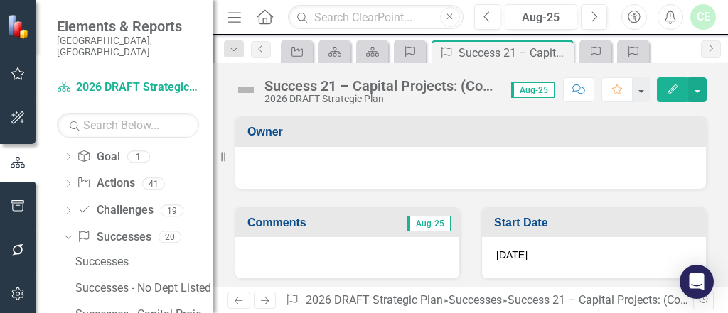
click at [281, 94] on div "2026 DRAFT Strategic Plan" at bounding box center [380, 99] width 232 height 11
click at [284, 94] on div "2026 DRAFT Strategic Plan" at bounding box center [380, 99] width 232 height 11
click at [272, 89] on div "Success 21 – Capital Projects: (Copy)" at bounding box center [380, 86] width 232 height 16
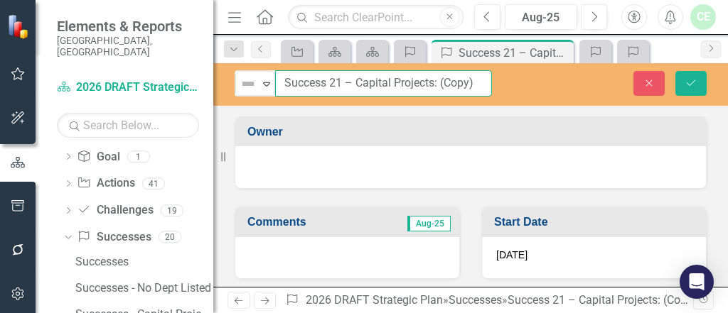
drag, startPoint x: 282, startPoint y: 80, endPoint x: 480, endPoint y: 85, distance: 198.3
click at [480, 85] on input "Success 21 – Capital Projects: (Copy)" at bounding box center [383, 83] width 217 height 26
paste input "CCSWDC Scalehouse Ph 1 Improvements"
click at [399, 83] on input "CCSWDC Scalehouse Ph 1 Improvements" at bounding box center [383, 83] width 217 height 26
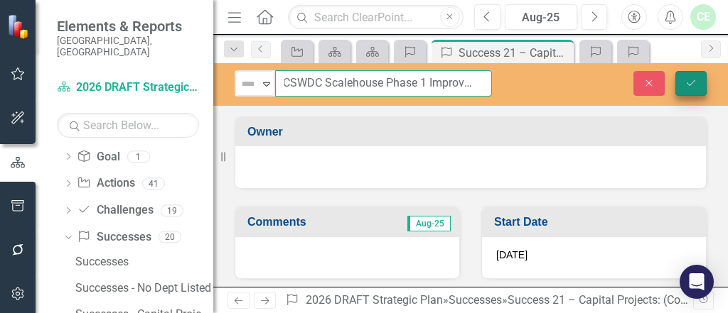
type input "CCSWDC Scalehouse Phase 1 Improvements"
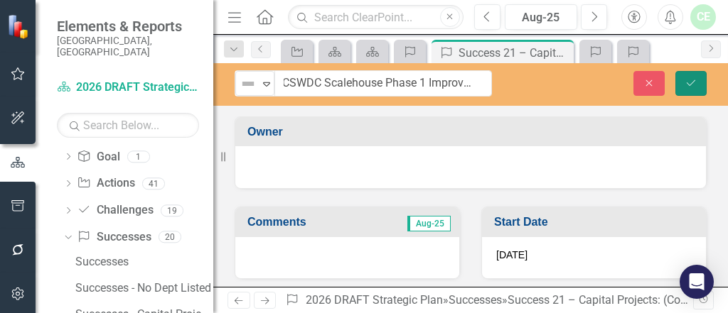
click at [685, 86] on icon "Save" at bounding box center [690, 83] width 13 height 10
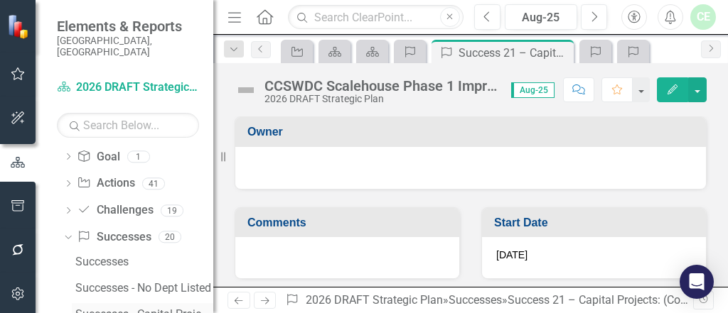
click at [134, 308] on div "Successes - Capital Projects" at bounding box center [144, 314] width 138 height 13
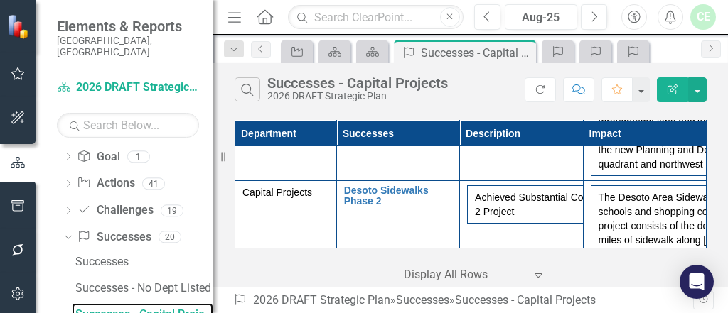
scroll to position [3891, 0]
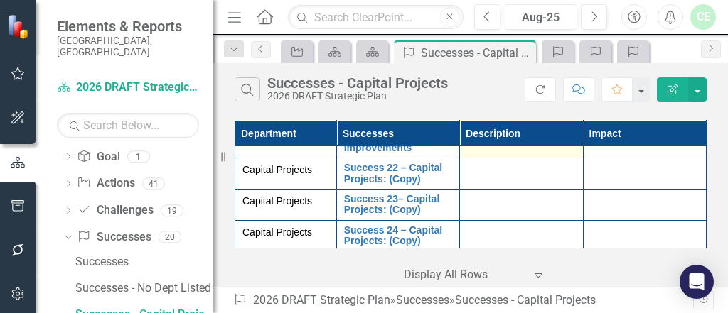
click at [476, 158] on td at bounding box center [521, 138] width 123 height 42
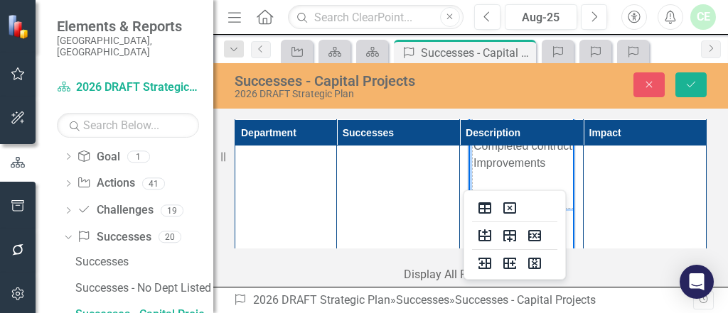
scroll to position [3967, 0]
click at [542, 135] on td "Completed contruction of CCSWDC Scalehouse Ph 1 Improvements" at bounding box center [616, 140] width 286 height 107
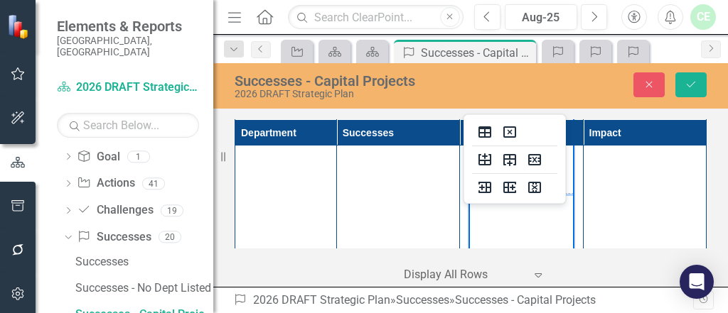
click at [524, 177] on td "Completed contruction of CCSWDC Scalehouse Ph 1 Improvements" at bounding box center [616, 140] width 286 height 107
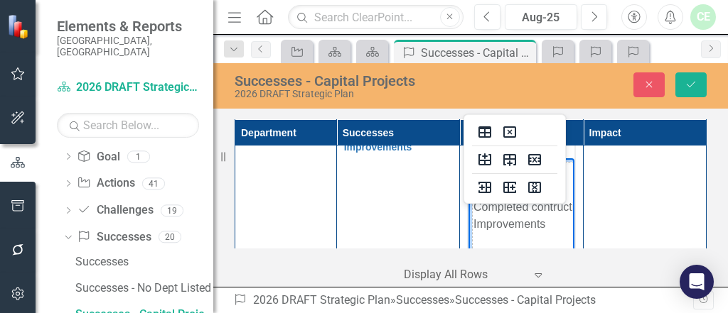
click at [537, 206] on td "Completed contruction of CCSWDC Scalehouse Ph 1 Improvements" at bounding box center [616, 216] width 286 height 107
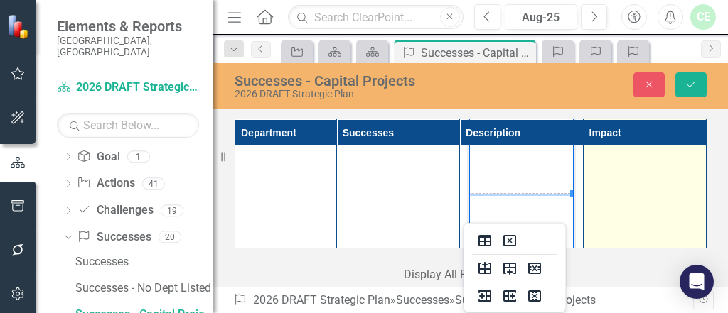
scroll to position [0, 4]
click at [586, 210] on td at bounding box center [644, 208] width 123 height 336
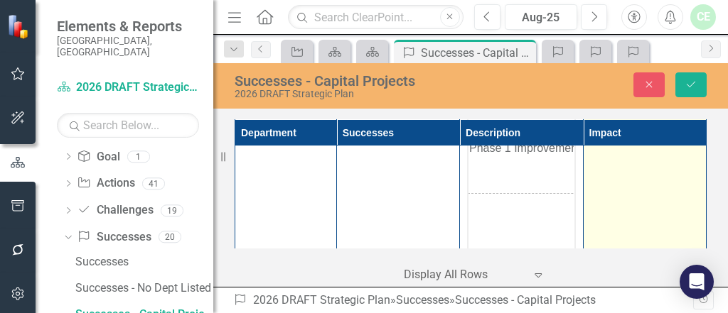
click at [603, 216] on td at bounding box center [644, 208] width 123 height 336
click at [604, 216] on td at bounding box center [644, 208] width 123 height 336
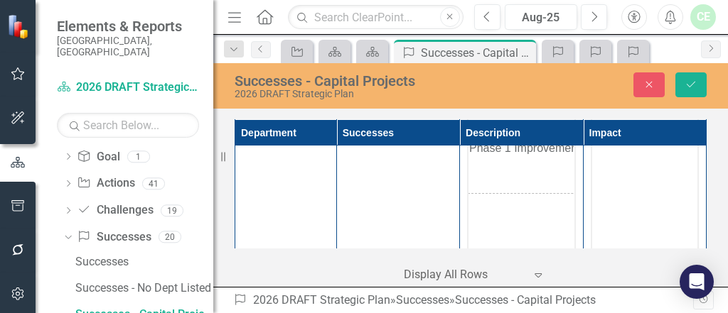
scroll to position [0, 0]
click at [625, 180] on body "Rich Text Area. Press ALT-0 for help." at bounding box center [643, 188] width 105 height 213
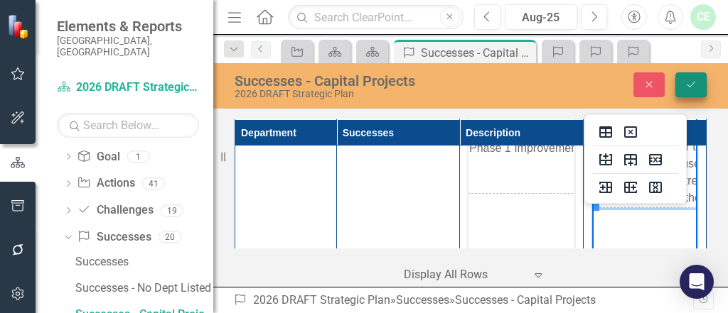
click at [688, 82] on icon "Save" at bounding box center [690, 85] width 13 height 10
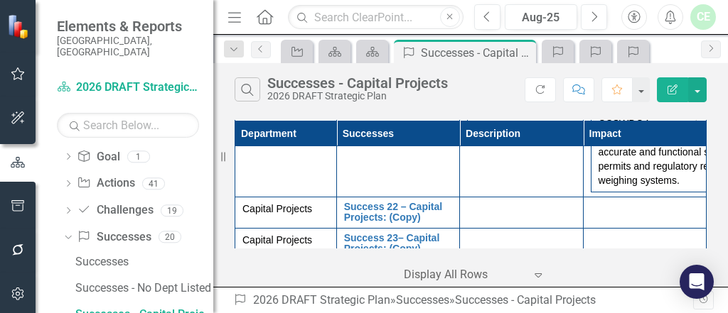
scroll to position [4005, 0]
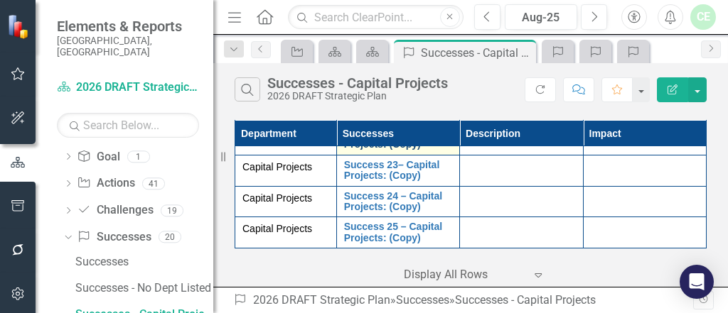
click at [403, 151] on link "Success 22 – Capital Projects: (Copy)" at bounding box center [398, 140] width 108 height 22
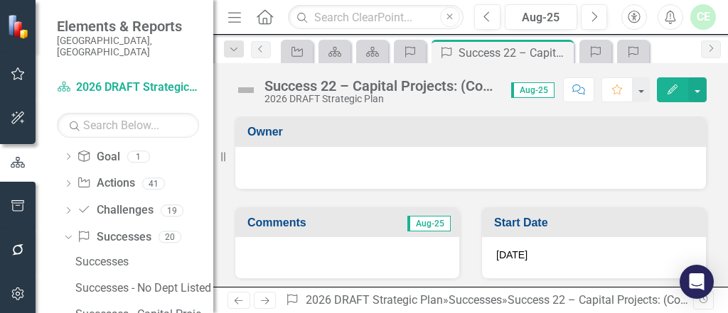
click at [306, 99] on div "2026 DRAFT Strategic Plan" at bounding box center [380, 99] width 232 height 11
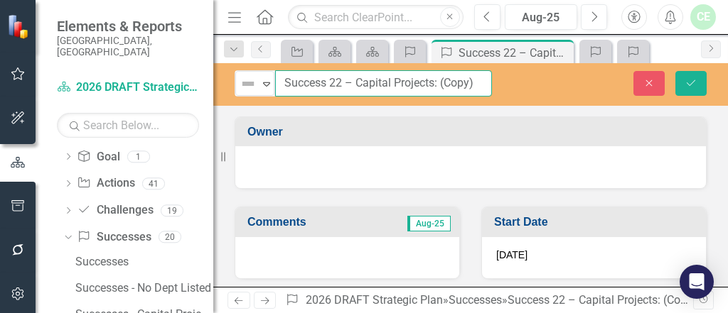
drag, startPoint x: 284, startPoint y: 80, endPoint x: 475, endPoint y: 85, distance: 190.5
click at [475, 85] on input "Success 22 – Capital Projects: (Copy)" at bounding box center [383, 83] width 217 height 26
paste input "Emergency Services Administration Building"
type input "Emergency Services Administration Building"
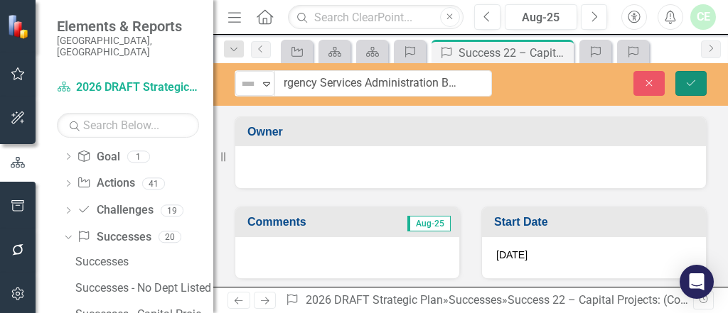
click at [696, 81] on icon "Save" at bounding box center [690, 83] width 13 height 10
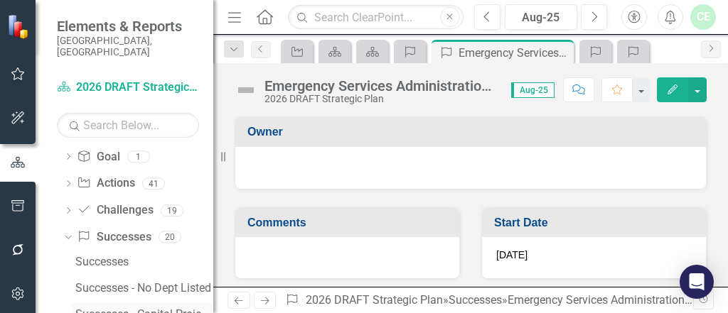
click at [151, 308] on div "Successes - Capital Projects" at bounding box center [144, 314] width 138 height 13
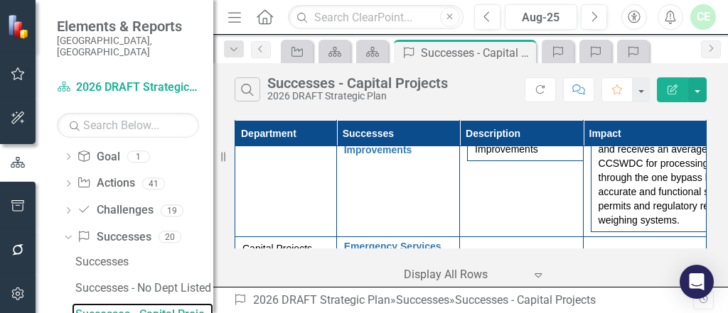
scroll to position [3989, 0]
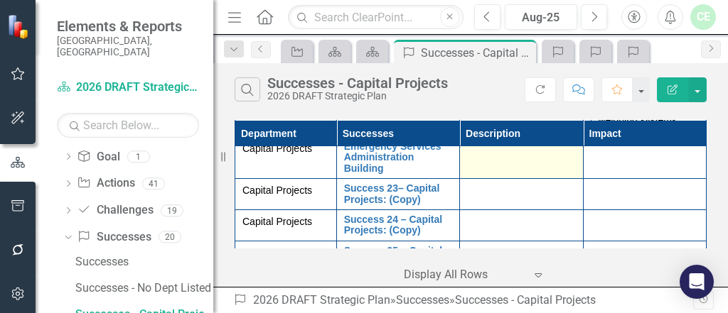
click at [480, 179] on td at bounding box center [521, 158] width 123 height 42
drag, startPoint x: 480, startPoint y: 190, endPoint x: 473, endPoint y: 183, distance: 10.1
click at [468, 158] on div at bounding box center [521, 149] width 108 height 17
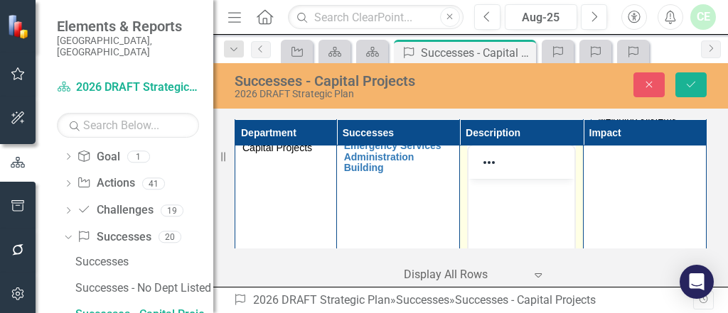
scroll to position [0, 0]
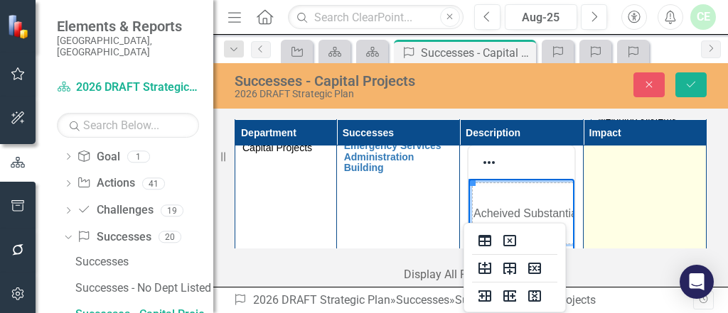
click at [622, 227] on td at bounding box center [644, 304] width 123 height 336
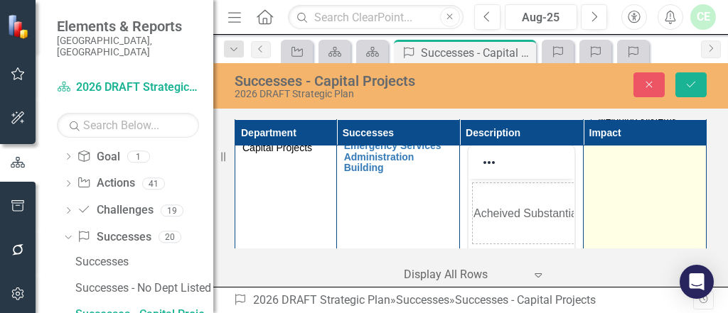
click at [622, 227] on td at bounding box center [644, 304] width 123 height 336
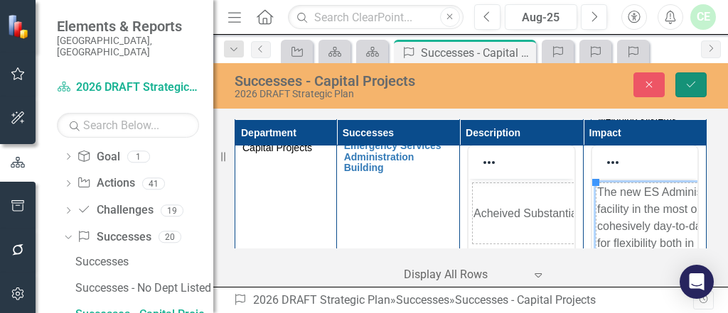
click at [687, 87] on icon "Save" at bounding box center [690, 85] width 13 height 10
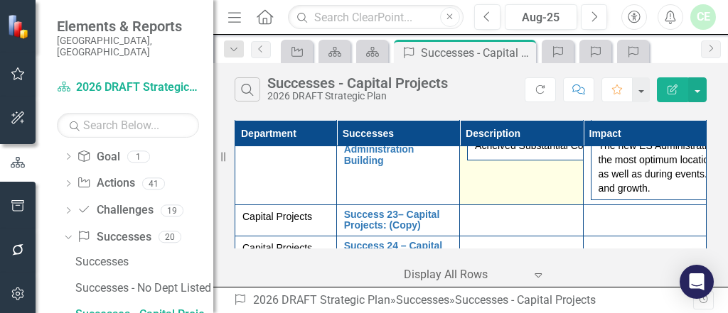
scroll to position [4072, 0]
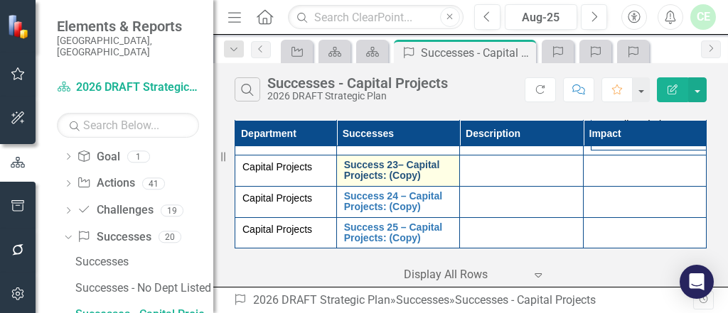
click at [387, 174] on link "Success 23– Capital Projects: (Copy)" at bounding box center [398, 171] width 108 height 22
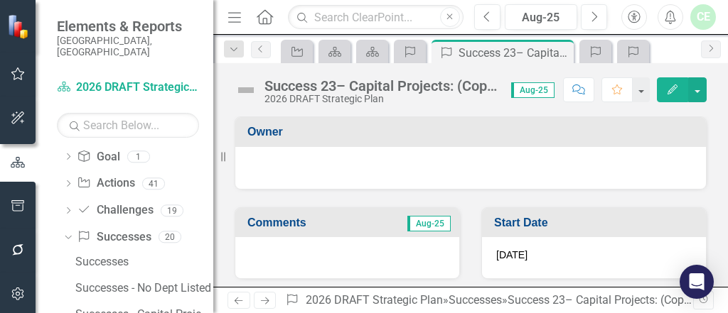
click at [312, 91] on div "Success 23– Capital Projects: (Copy)" at bounding box center [380, 86] width 232 height 16
click at [312, 90] on div "Success 23– Capital Projects: (Copy)" at bounding box center [380, 86] width 232 height 16
click at [303, 87] on div "Success 23– Capital Projects: (Copy)" at bounding box center [380, 86] width 232 height 16
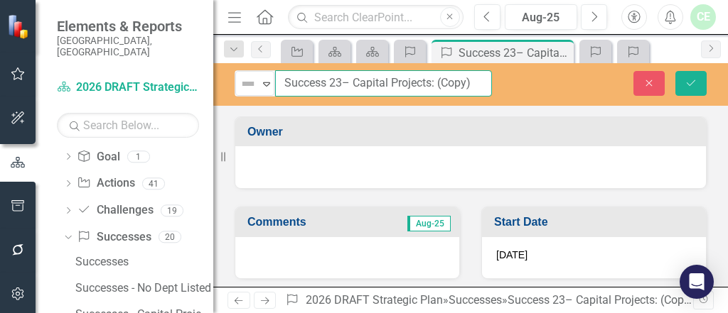
drag, startPoint x: 284, startPoint y: 80, endPoint x: 472, endPoint y: 89, distance: 187.8
click at [472, 89] on input "Success 23– Capital Projects: (Copy)" at bounding box center [383, 83] width 217 height 26
paste input "History Center and [GEOGRAPHIC_DATA] Addition and Renovations"
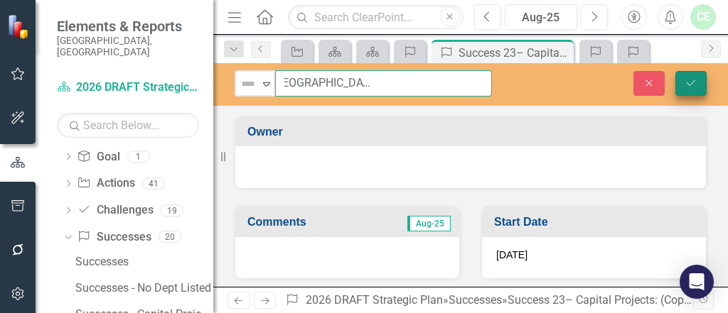
type input "History Center and [GEOGRAPHIC_DATA] Addition and Renovations"
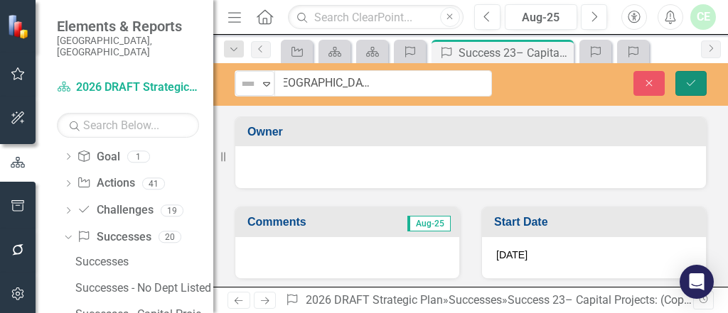
click at [694, 83] on icon "Save" at bounding box center [690, 83] width 13 height 10
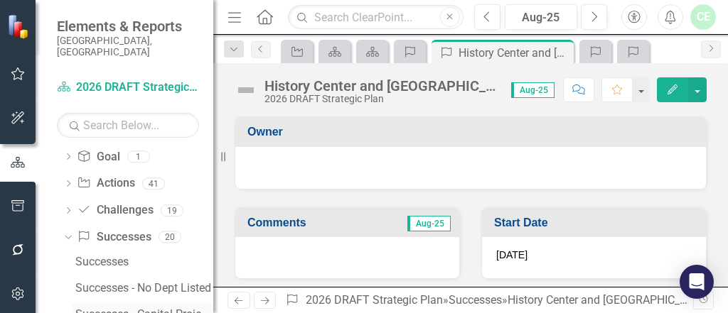
click at [159, 308] on div "Successes - Capital Projects" at bounding box center [144, 314] width 138 height 13
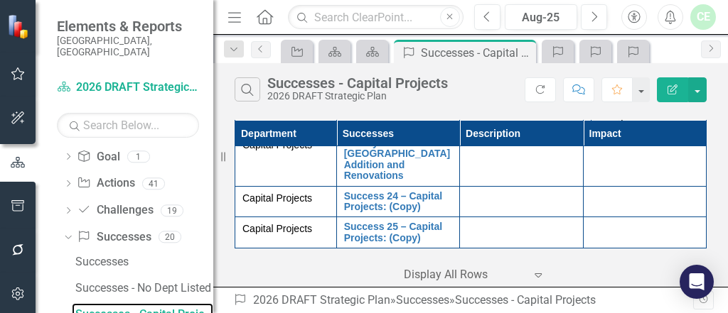
scroll to position [4018, 0]
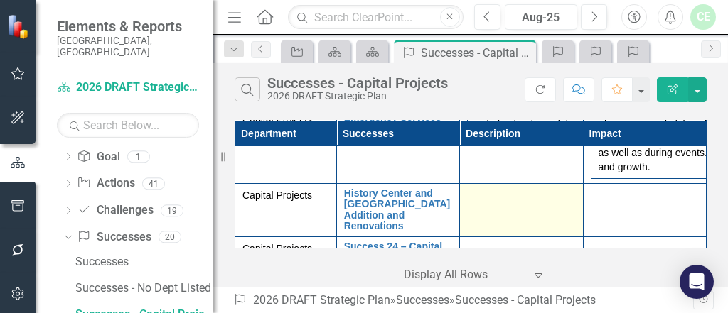
click at [516, 205] on div at bounding box center [521, 196] width 108 height 17
click at [515, 205] on div at bounding box center [521, 196] width 108 height 17
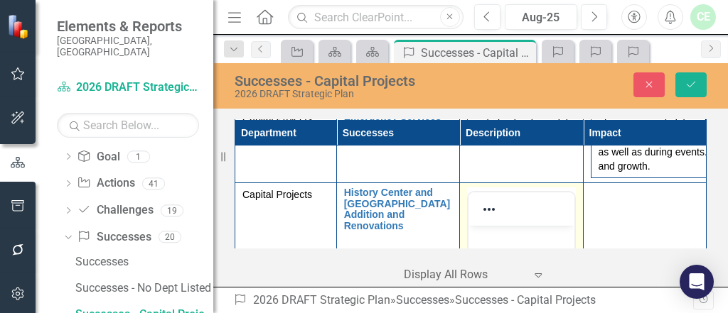
scroll to position [4094, 0]
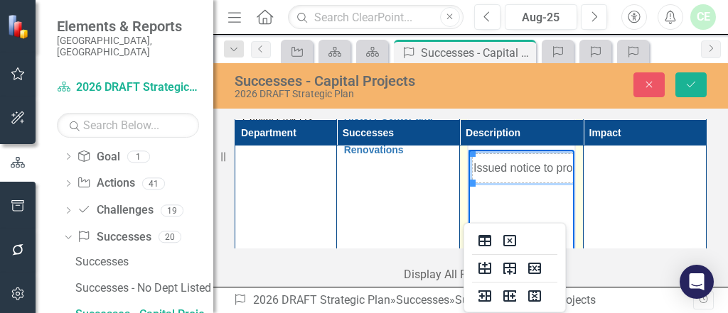
click at [514, 167] on td "Issued notice to proceed with construction" at bounding box center [616, 168] width 286 height 29
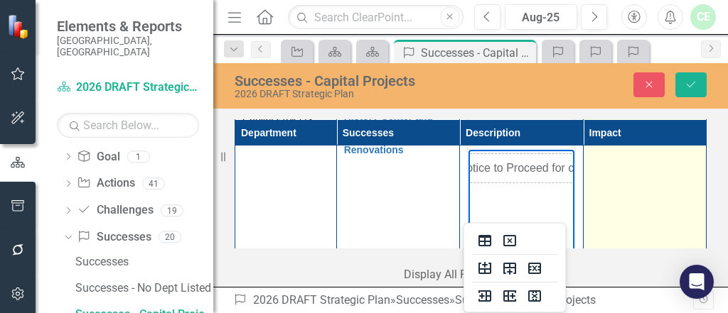
click at [623, 235] on td at bounding box center [644, 275] width 123 height 336
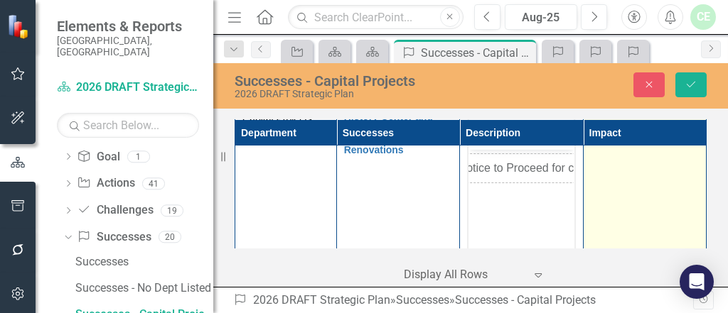
click at [623, 235] on td at bounding box center [644, 275] width 123 height 336
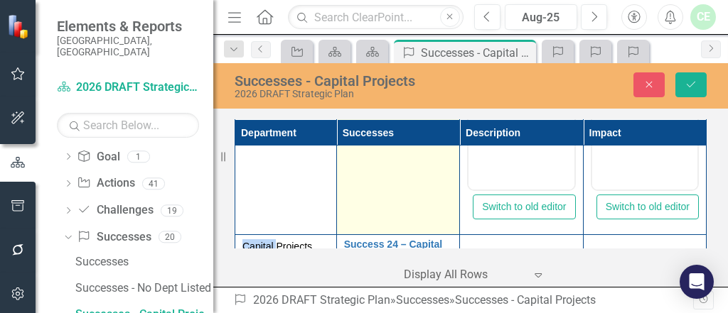
scroll to position [4322, 0]
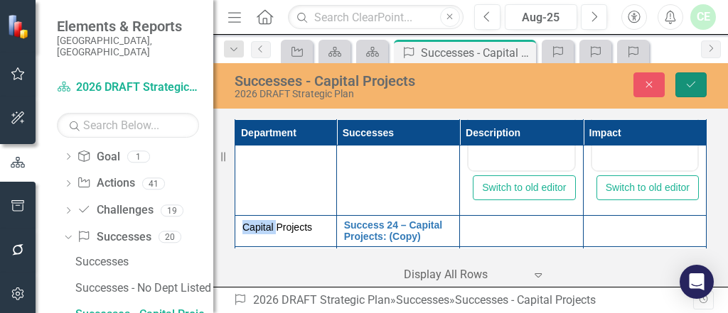
click at [700, 80] on button "Save" at bounding box center [690, 84] width 31 height 25
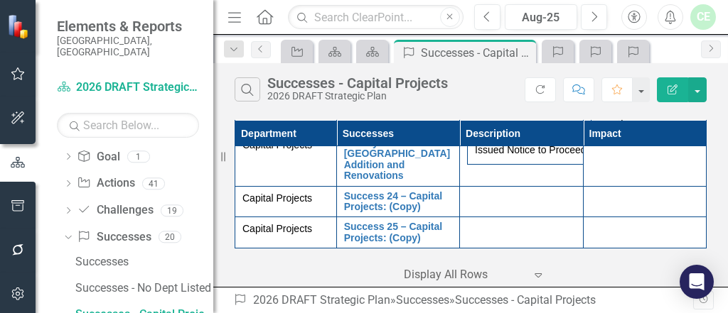
scroll to position [4094, 0]
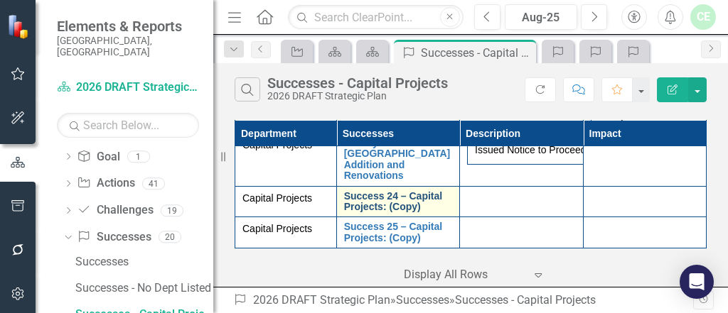
click at [390, 202] on link "Success 24 – Capital Projects: (Copy)" at bounding box center [398, 202] width 108 height 22
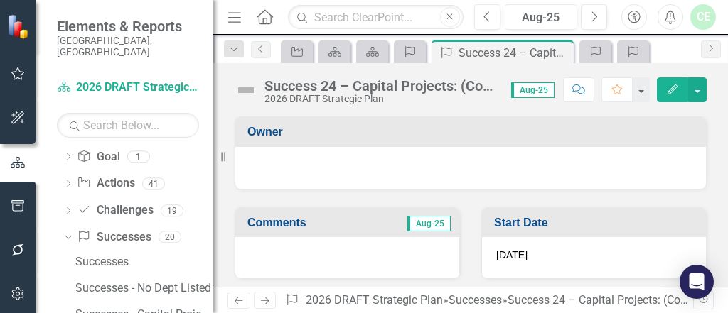
click at [305, 99] on div "2026 DRAFT Strategic Plan" at bounding box center [380, 99] width 232 height 11
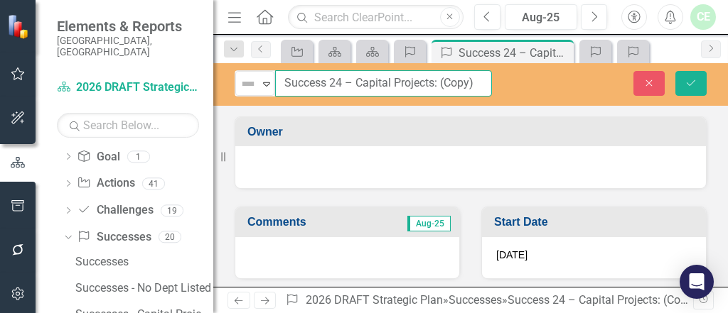
drag, startPoint x: 284, startPoint y: 85, endPoint x: 515, endPoint y: 107, distance: 232.0
click at [515, 107] on div "Not Defined Expand Success 24 – Capital Projects: (Copy) Close Save Owner Comme…" at bounding box center [470, 175] width 515 height 224
paste input "[GEOGRAPHIC_DATA]"
type input "[GEOGRAPHIC_DATA]"
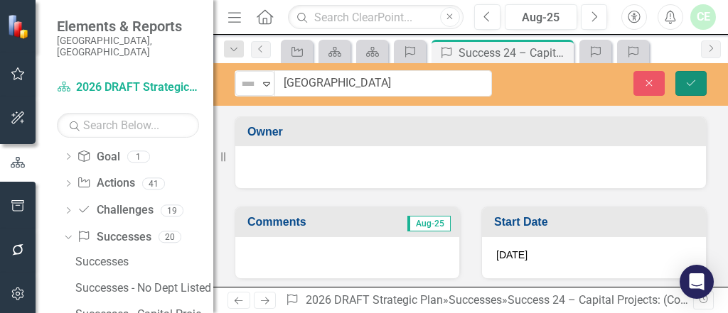
click at [693, 89] on button "Save" at bounding box center [690, 83] width 31 height 25
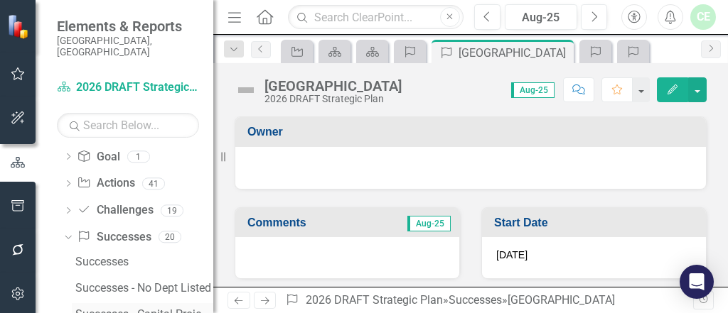
click at [190, 308] on div "Successes - Capital Projects" at bounding box center [144, 314] width 138 height 13
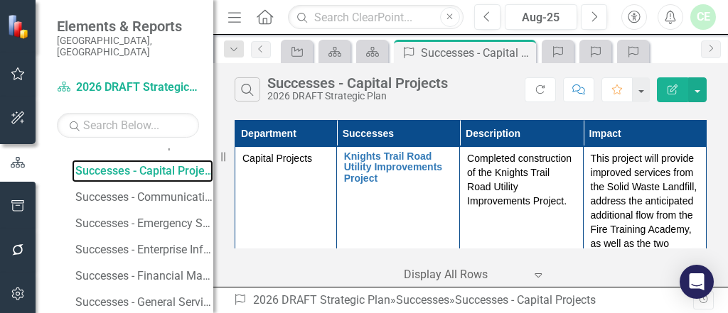
scroll to position [1417, 0]
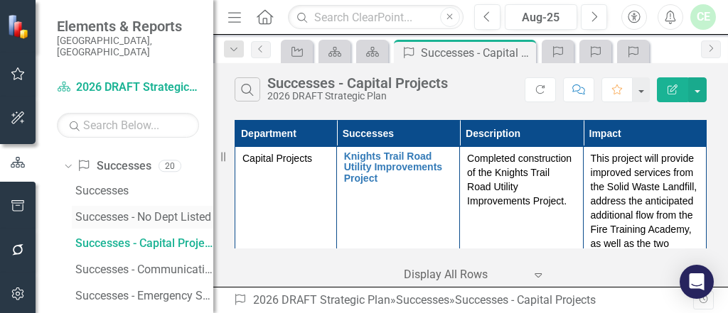
click at [110, 211] on div "Successes - No Dept Listed" at bounding box center [144, 217] width 138 height 13
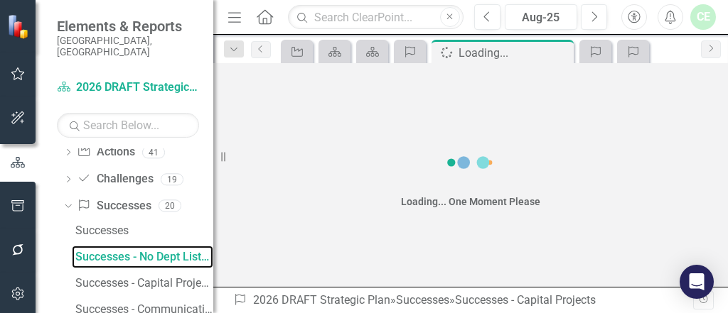
scroll to position [1320, 0]
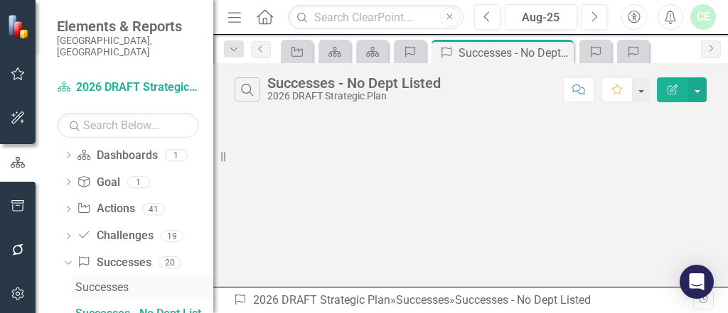
click at [117, 281] on div "Successes" at bounding box center [144, 287] width 138 height 13
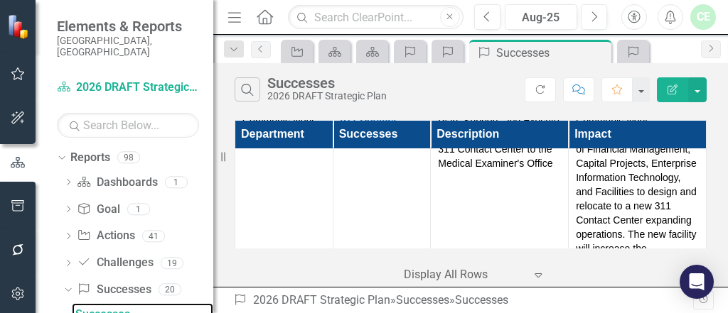
scroll to position [3639, 0]
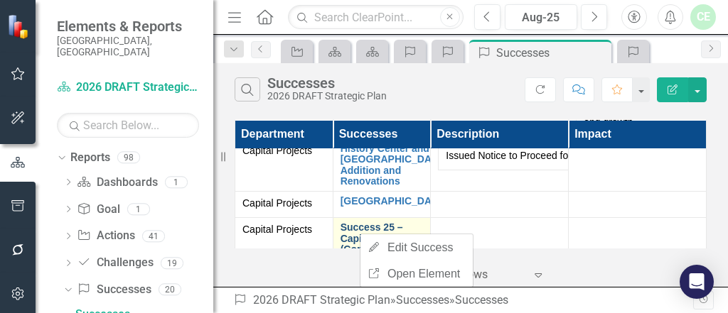
click at [360, 234] on link "Success 25 – Capital Projects: (Copy)" at bounding box center [381, 238] width 83 height 33
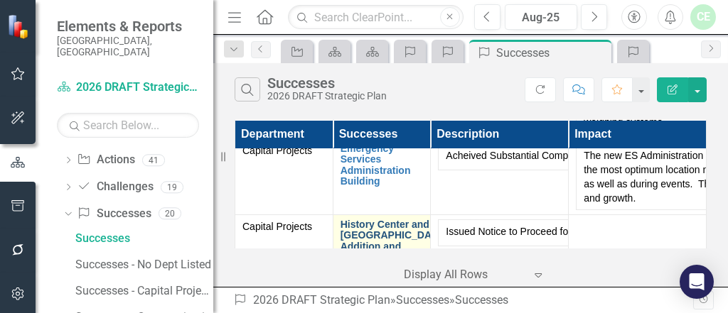
scroll to position [3714, 0]
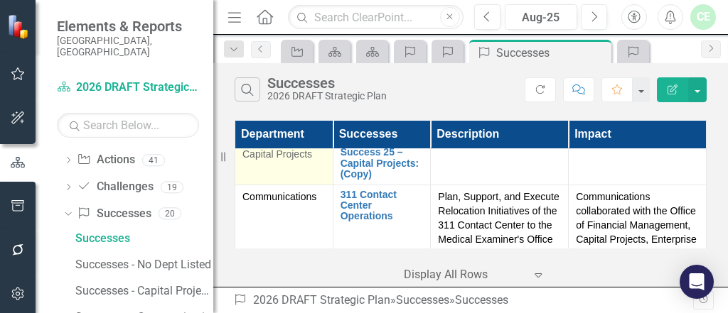
click at [275, 155] on span "Capital Projects" at bounding box center [277, 154] width 70 height 11
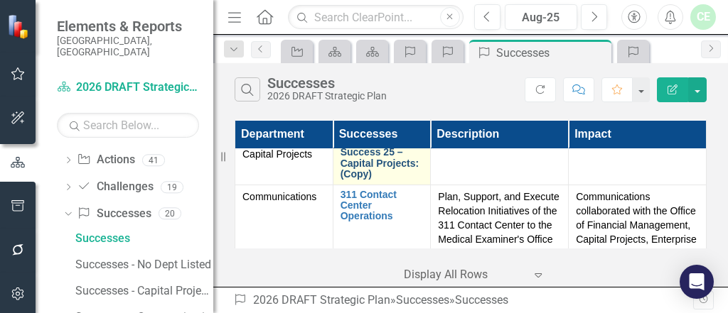
click at [373, 166] on link "Success 25 – Capital Projects: (Copy)" at bounding box center [381, 163] width 83 height 33
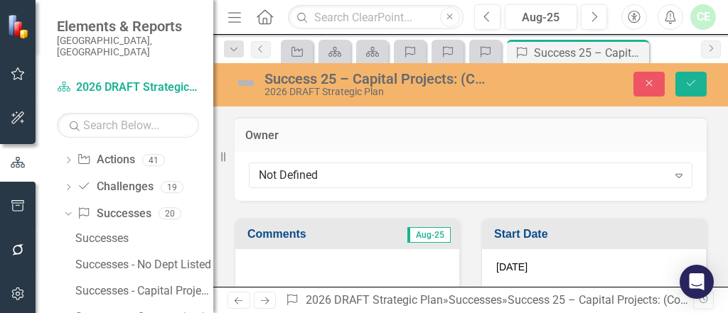
click at [477, 84] on div "Success 25 – Capital Projects: (Copy)" at bounding box center [374, 79] width 220 height 16
click at [471, 81] on div "Success 25 – Capital Projects: (Copy)" at bounding box center [374, 79] width 220 height 16
drag, startPoint x: 623, startPoint y: 151, endPoint x: 230, endPoint y: 146, distance: 393.0
click at [230, 146] on div "Owner Not Defined Expand" at bounding box center [470, 150] width 493 height 102
click at [689, 85] on icon "Save" at bounding box center [690, 83] width 13 height 10
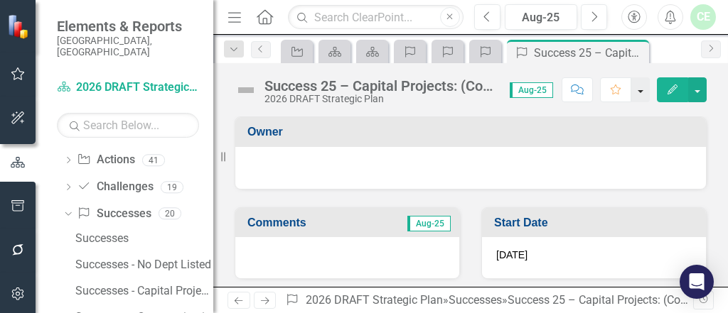
click at [644, 98] on button "button" at bounding box center [640, 89] width 18 height 25
click at [696, 93] on button "button" at bounding box center [697, 89] width 18 height 25
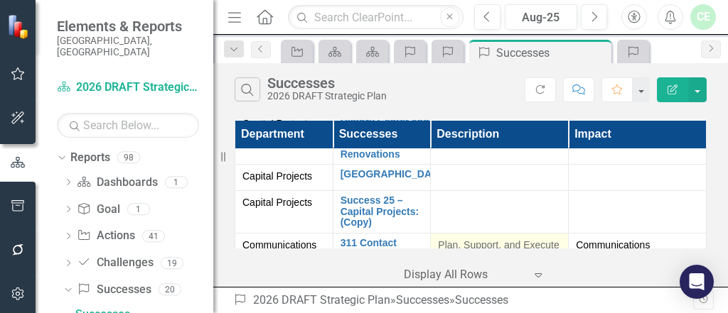
scroll to position [3639, 0]
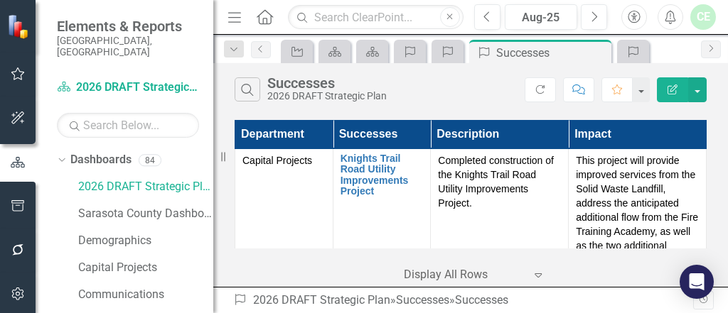
scroll to position [3639, 0]
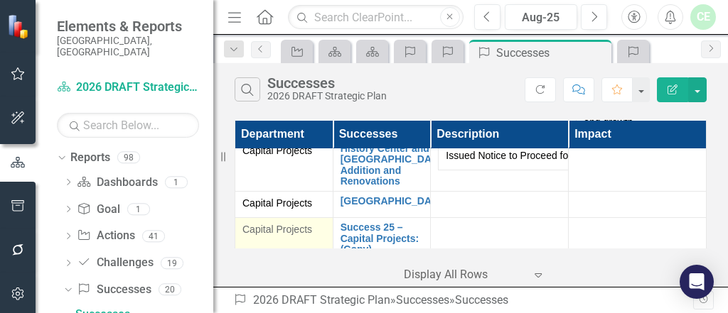
drag, startPoint x: 0, startPoint y: 0, endPoint x: 293, endPoint y: 226, distance: 369.9
click at [293, 226] on span "Capital Projects" at bounding box center [277, 229] width 70 height 11
click at [291, 227] on span "Capital Projects" at bounding box center [277, 229] width 70 height 11
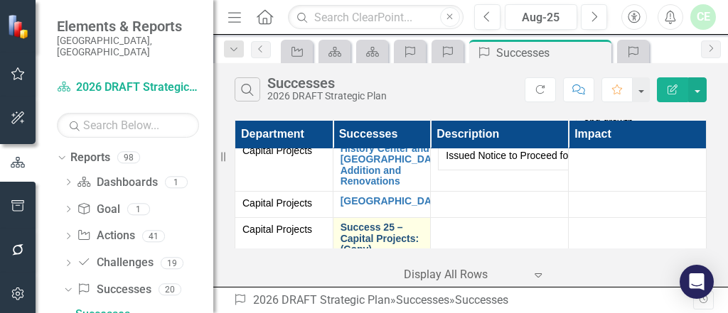
click at [378, 238] on link "Success 25 – Capital Projects: (Copy)" at bounding box center [381, 238] width 83 height 33
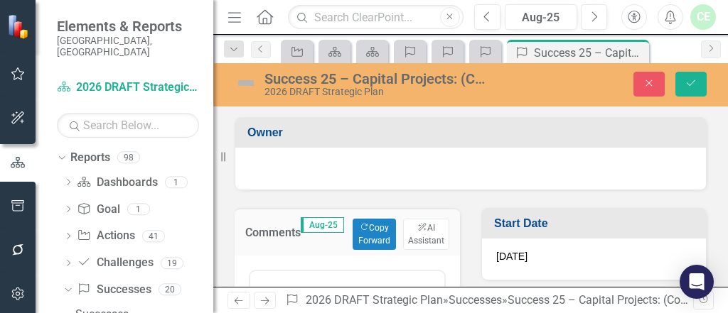
click at [345, 174] on div at bounding box center [470, 166] width 442 height 17
click at [424, 73] on div "Success 25 – Capital Projects: (Copy)" at bounding box center [374, 79] width 220 height 16
click at [422, 75] on div "Success 25 – Capital Projects: (Copy)" at bounding box center [374, 79] width 220 height 16
click at [343, 80] on div "Success 25 – Capital Projects: (Copy)" at bounding box center [374, 79] width 220 height 16
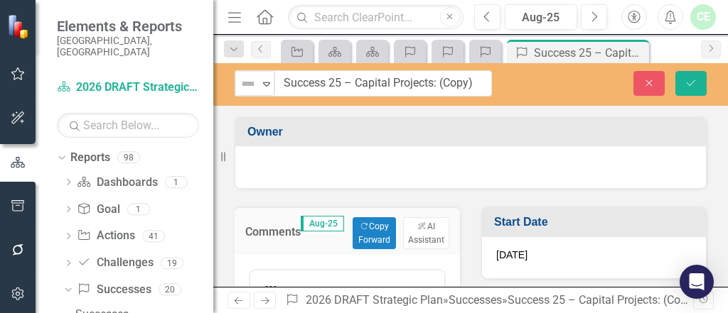
click at [507, 109] on div "Not Defined Expand Success 25 – Capital Projects: (Copy) Close Save Owner Comme…" at bounding box center [470, 175] width 515 height 224
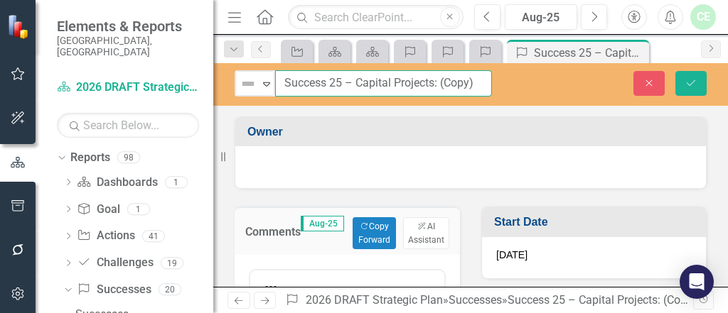
click at [484, 85] on input "Success 25 – Capital Projects: (Copy)" at bounding box center [383, 83] width 217 height 26
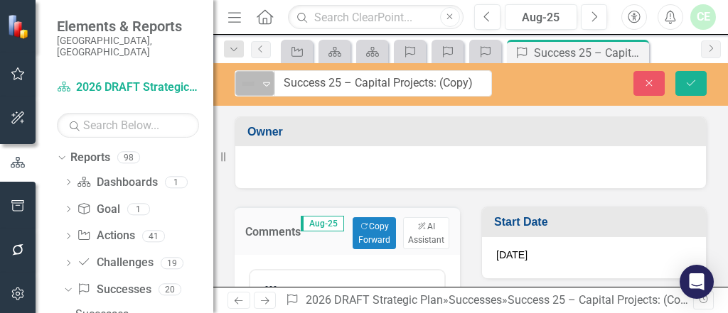
click at [269, 83] on icon at bounding box center [266, 84] width 7 height 4
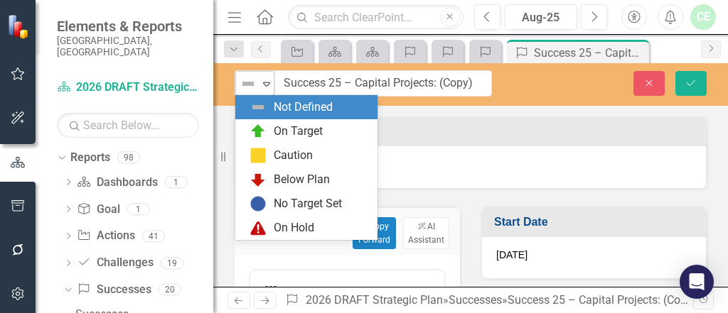
click at [269, 83] on icon at bounding box center [266, 84] width 7 height 4
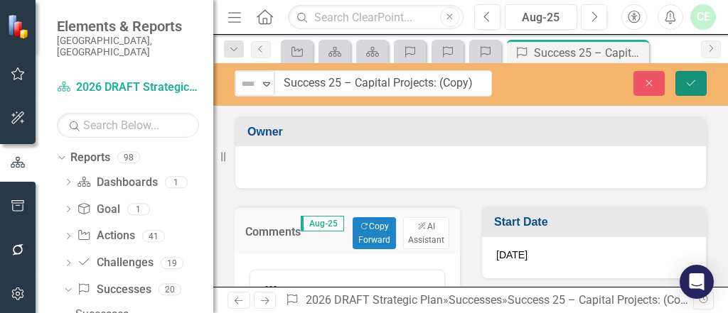
click at [696, 85] on button "Save" at bounding box center [690, 83] width 31 height 25
